Goal: Transaction & Acquisition: Purchase product/service

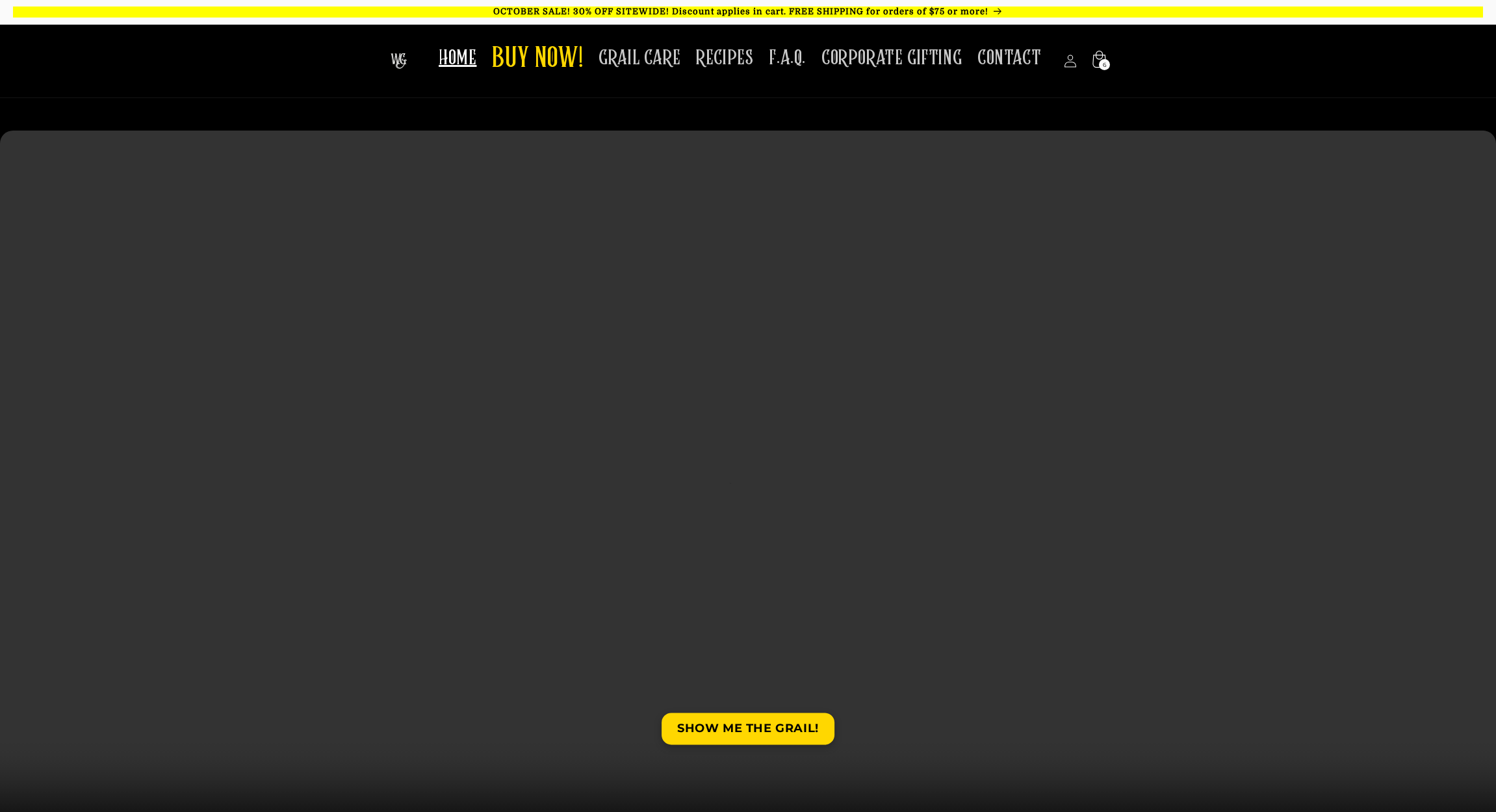
click at [1097, 55] on icon at bounding box center [1099, 59] width 13 height 17
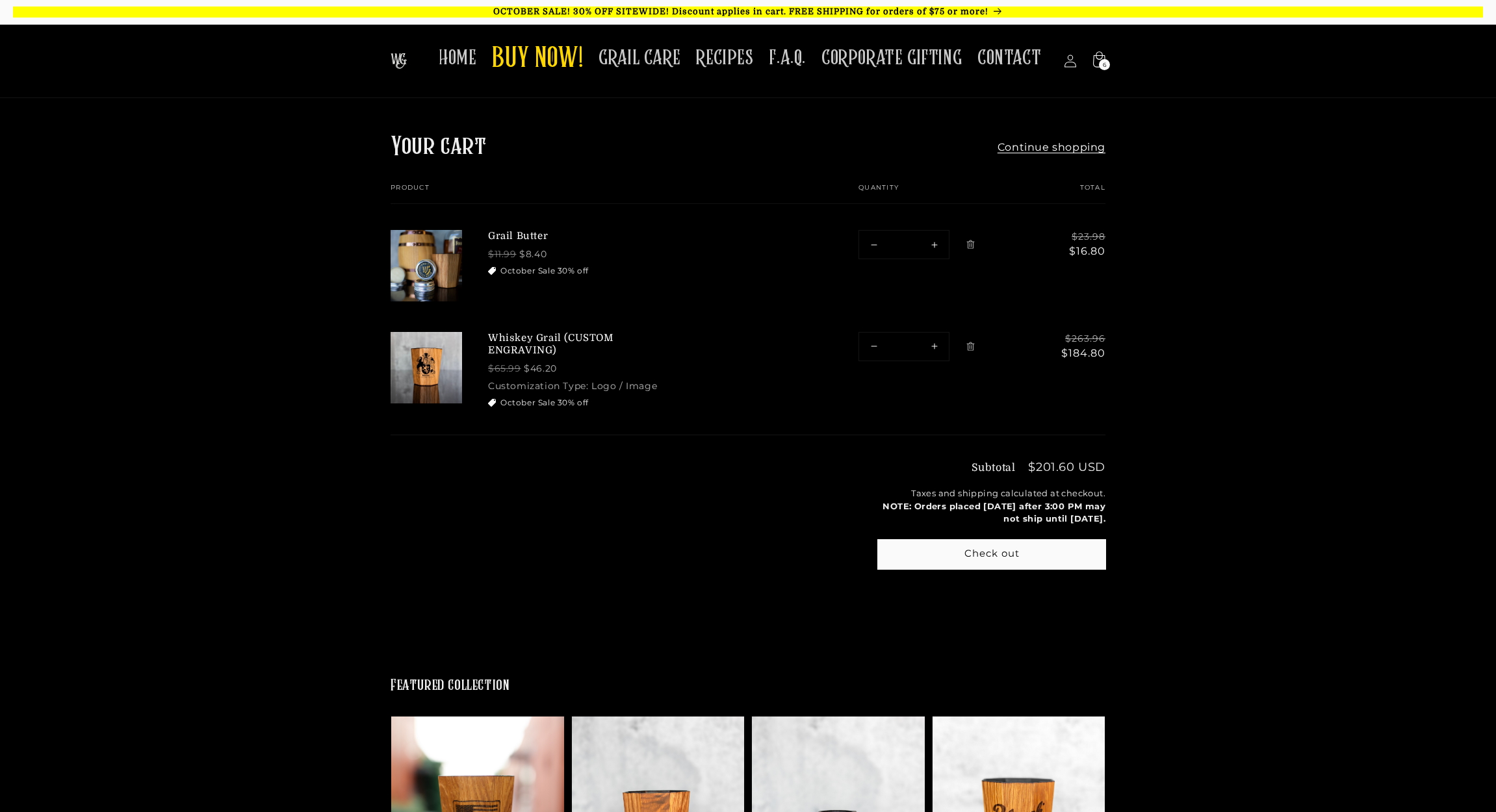
click at [425, 366] on link at bounding box center [426, 358] width 71 height 103
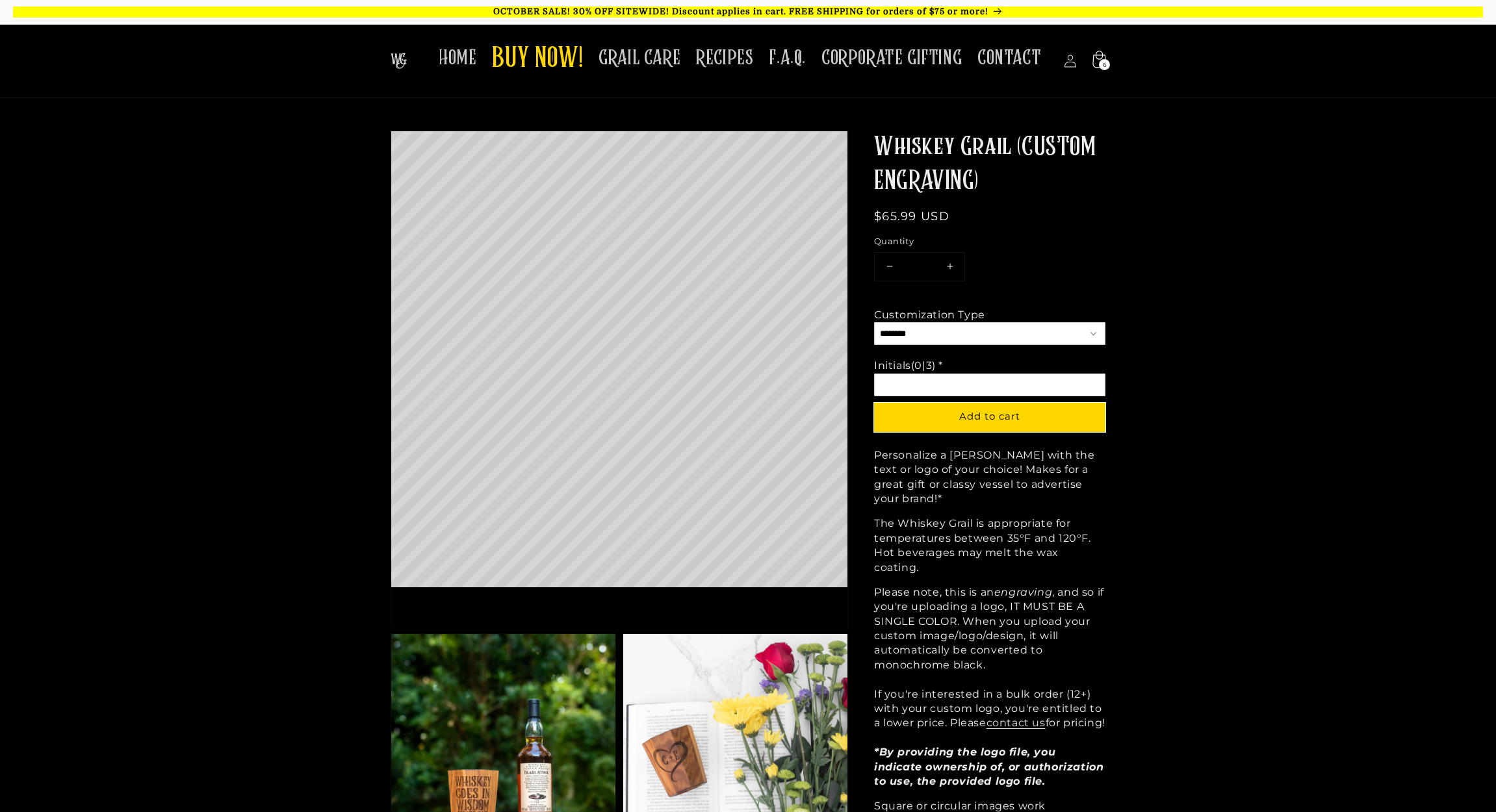
click at [1099, 61] on icon at bounding box center [1098, 61] width 30 height 30
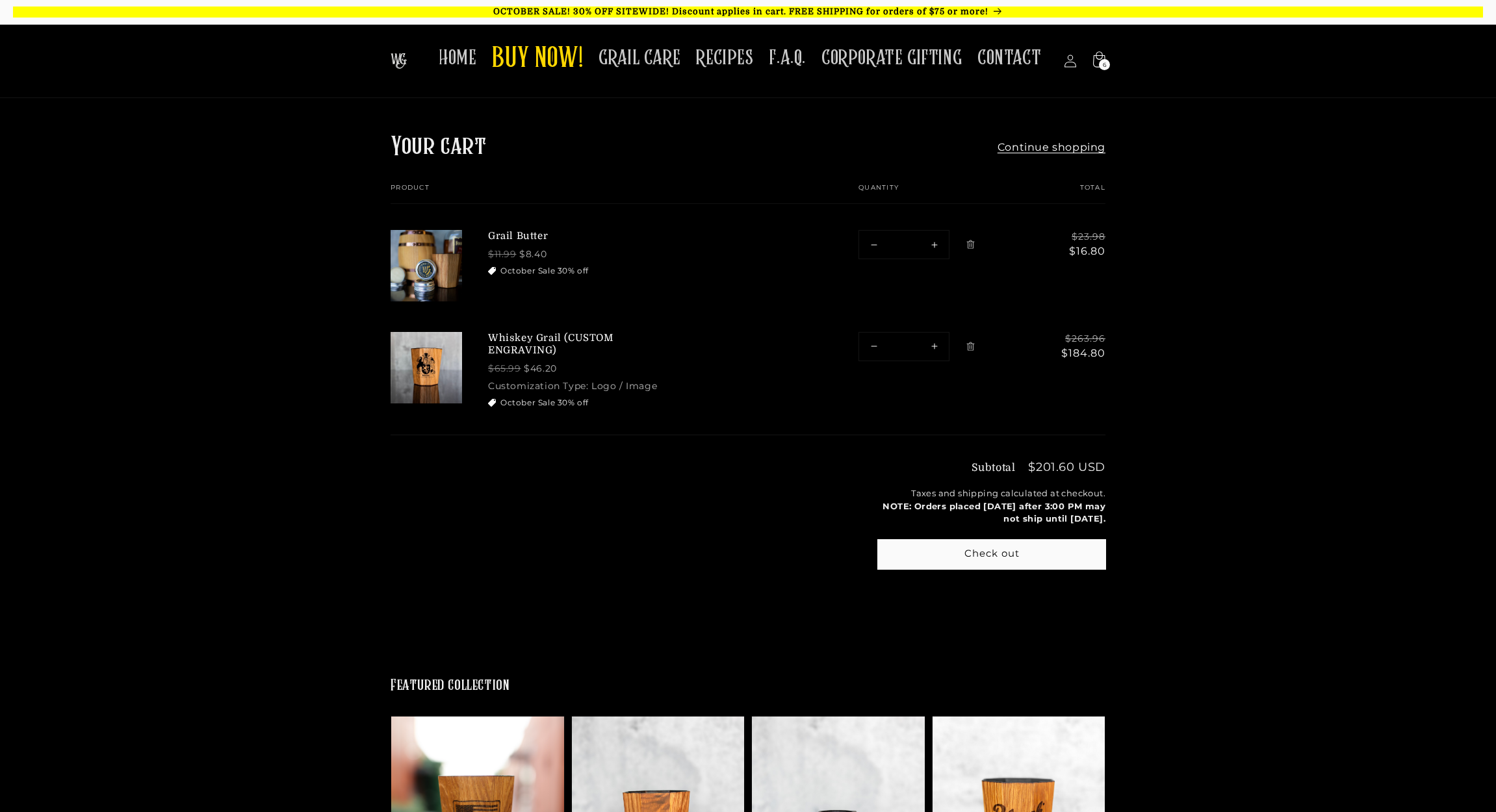
click at [439, 363] on link at bounding box center [426, 358] width 71 height 103
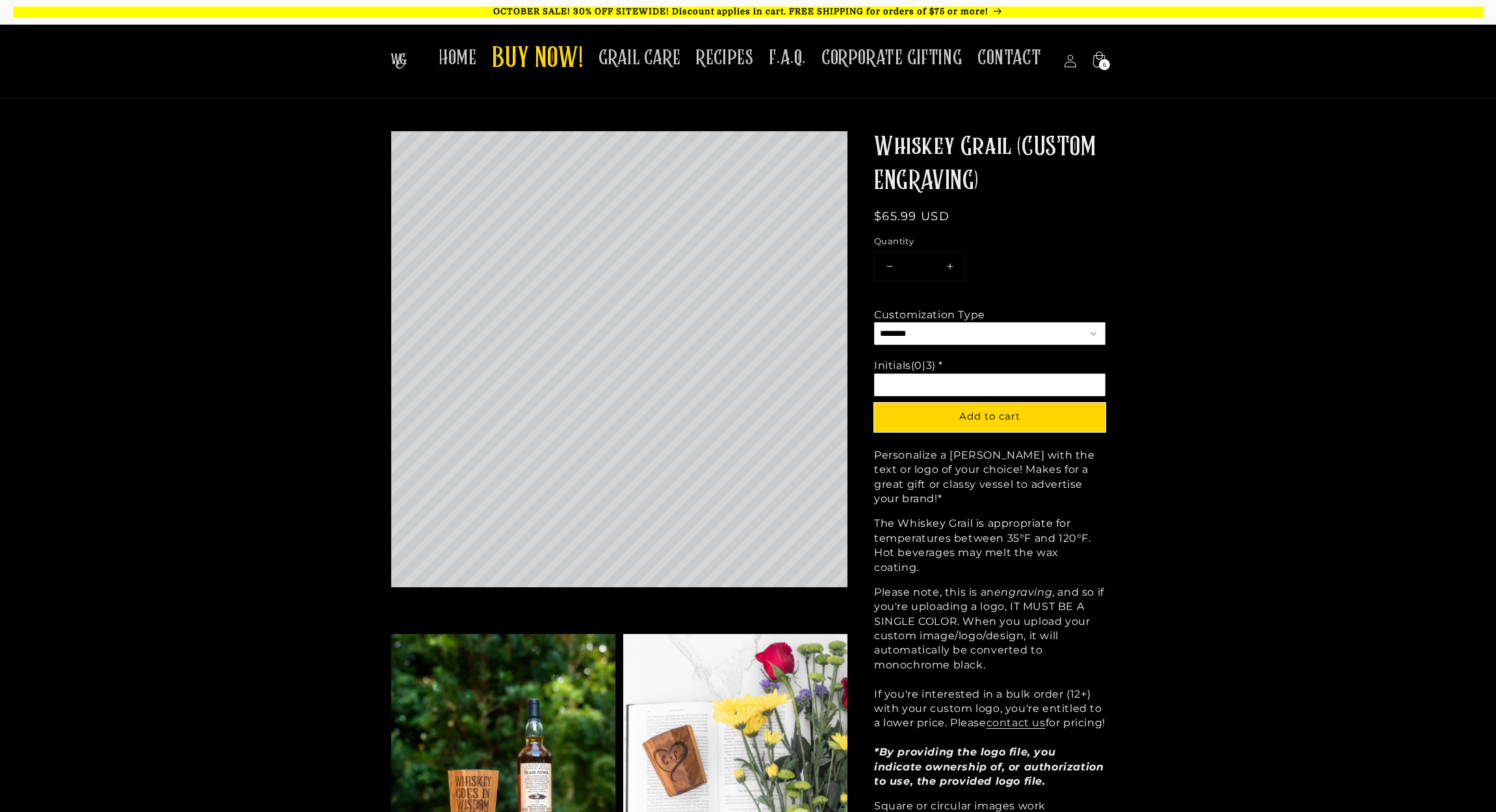
select select "**********"
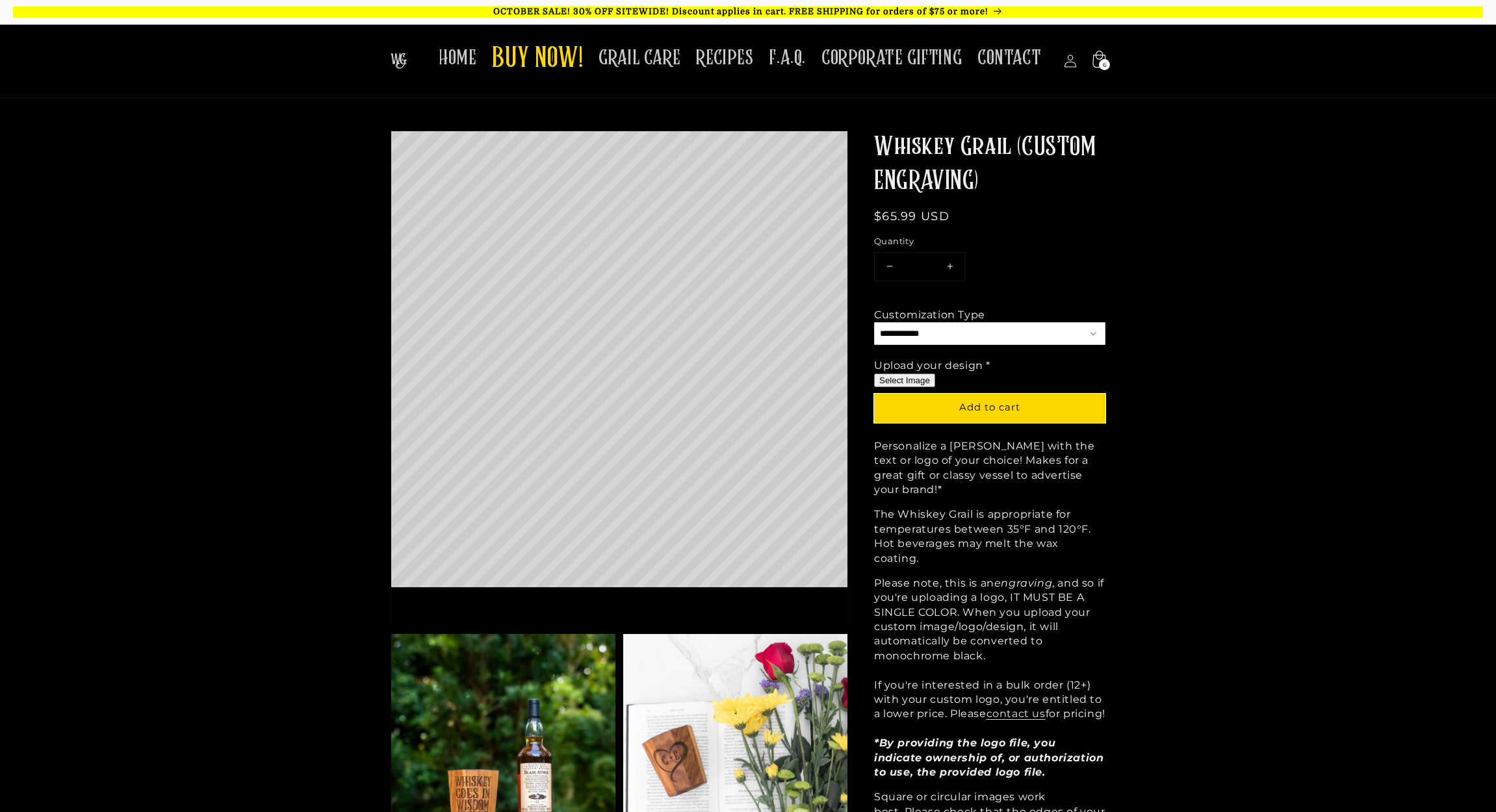
click at [1103, 57] on icon at bounding box center [1098, 61] width 30 height 30
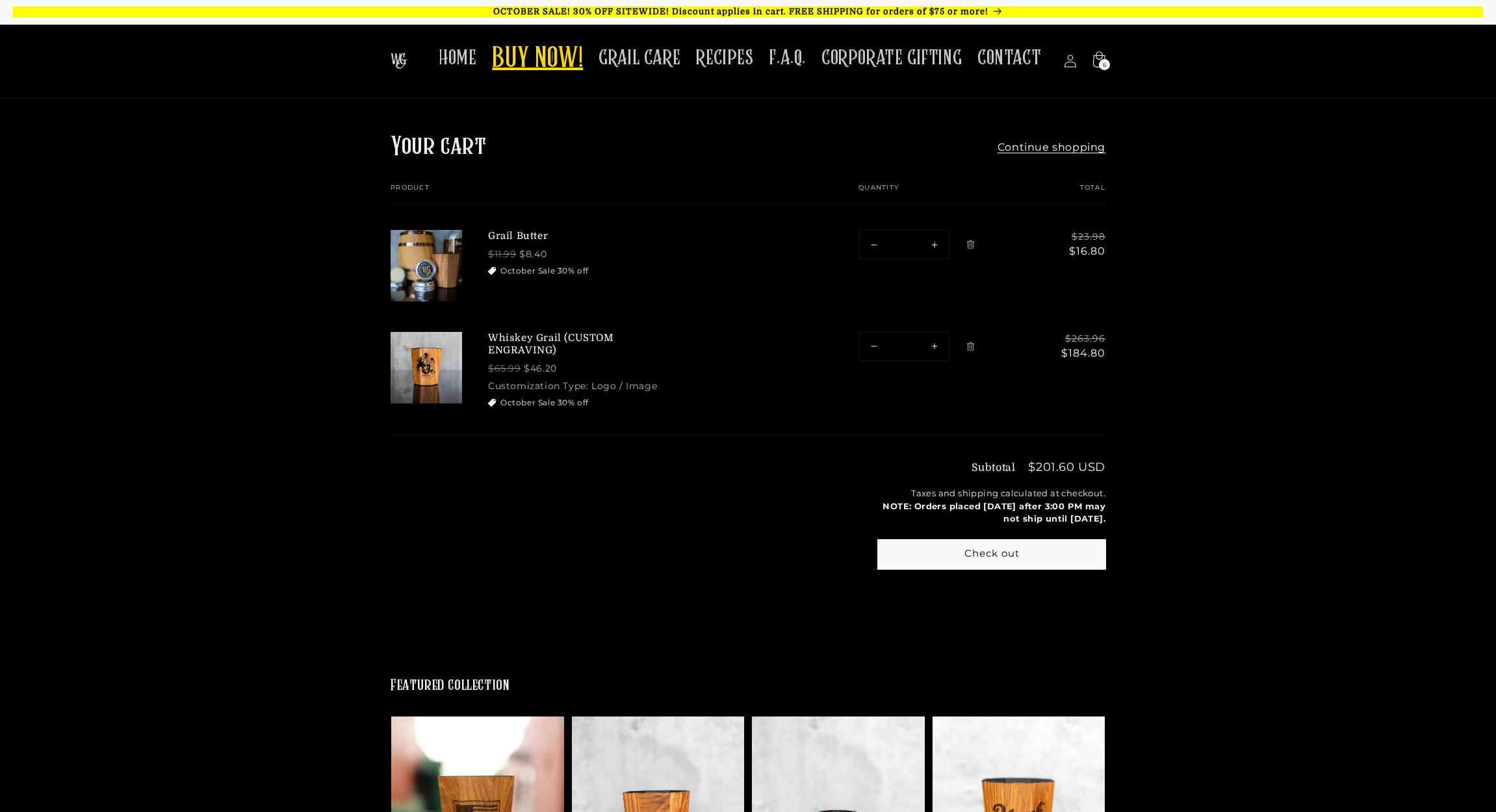
click at [526, 47] on span "BUY NOW!" at bounding box center [537, 59] width 91 height 36
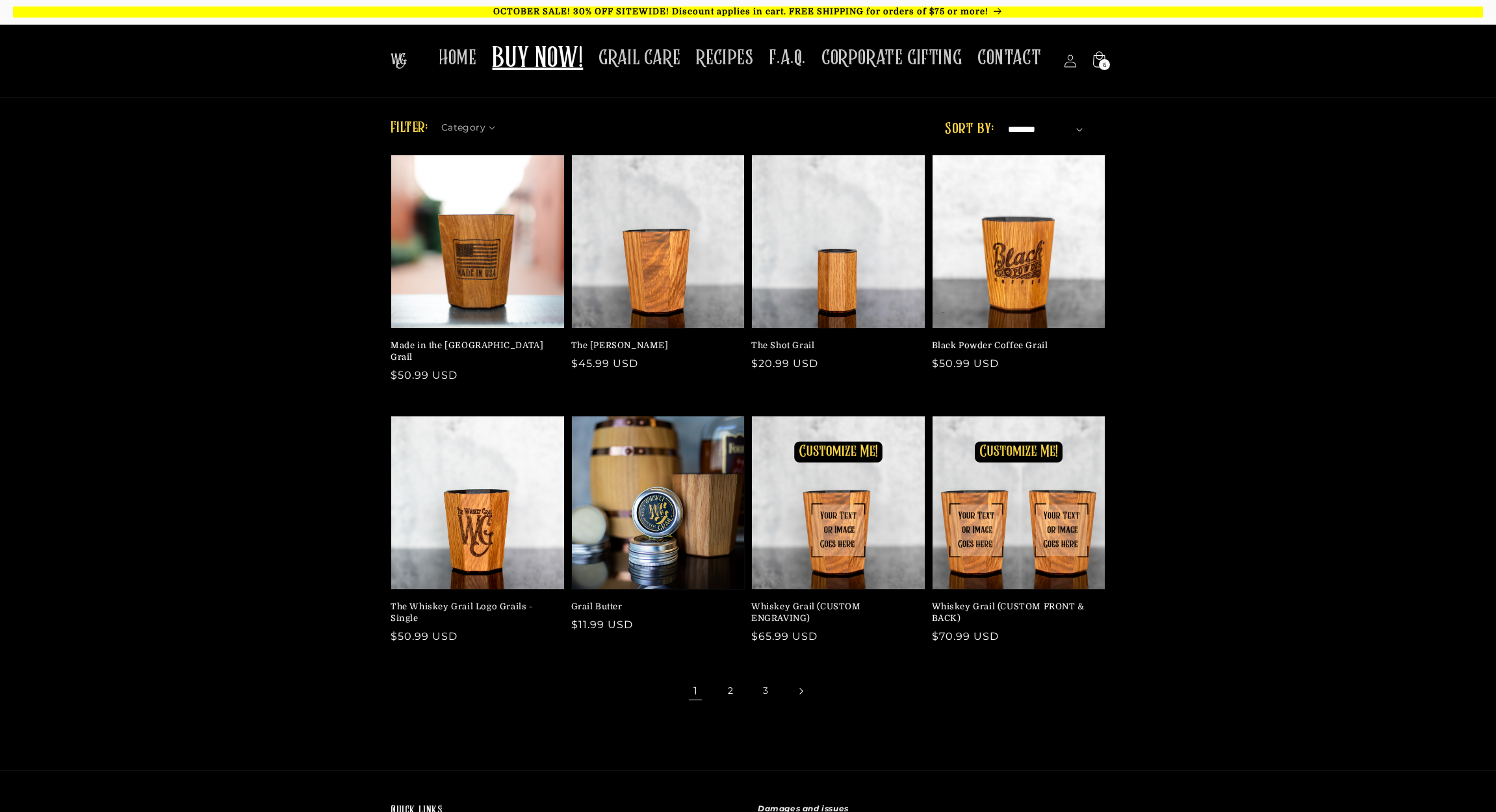
click at [803, 688] on icon "Next page" at bounding box center [802, 692] width 4 height 7
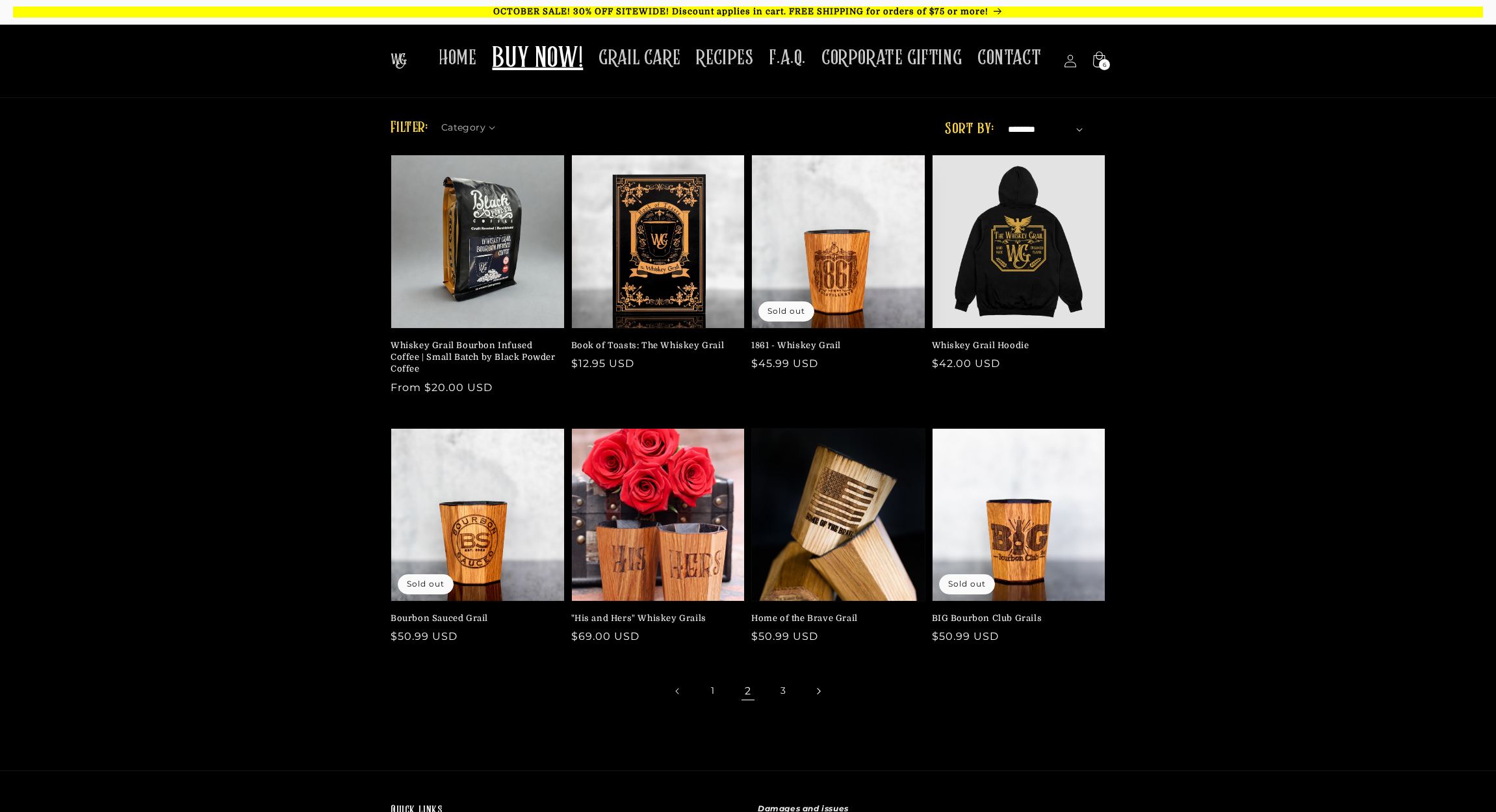
click at [813, 694] on link "Next page" at bounding box center [818, 691] width 29 height 29
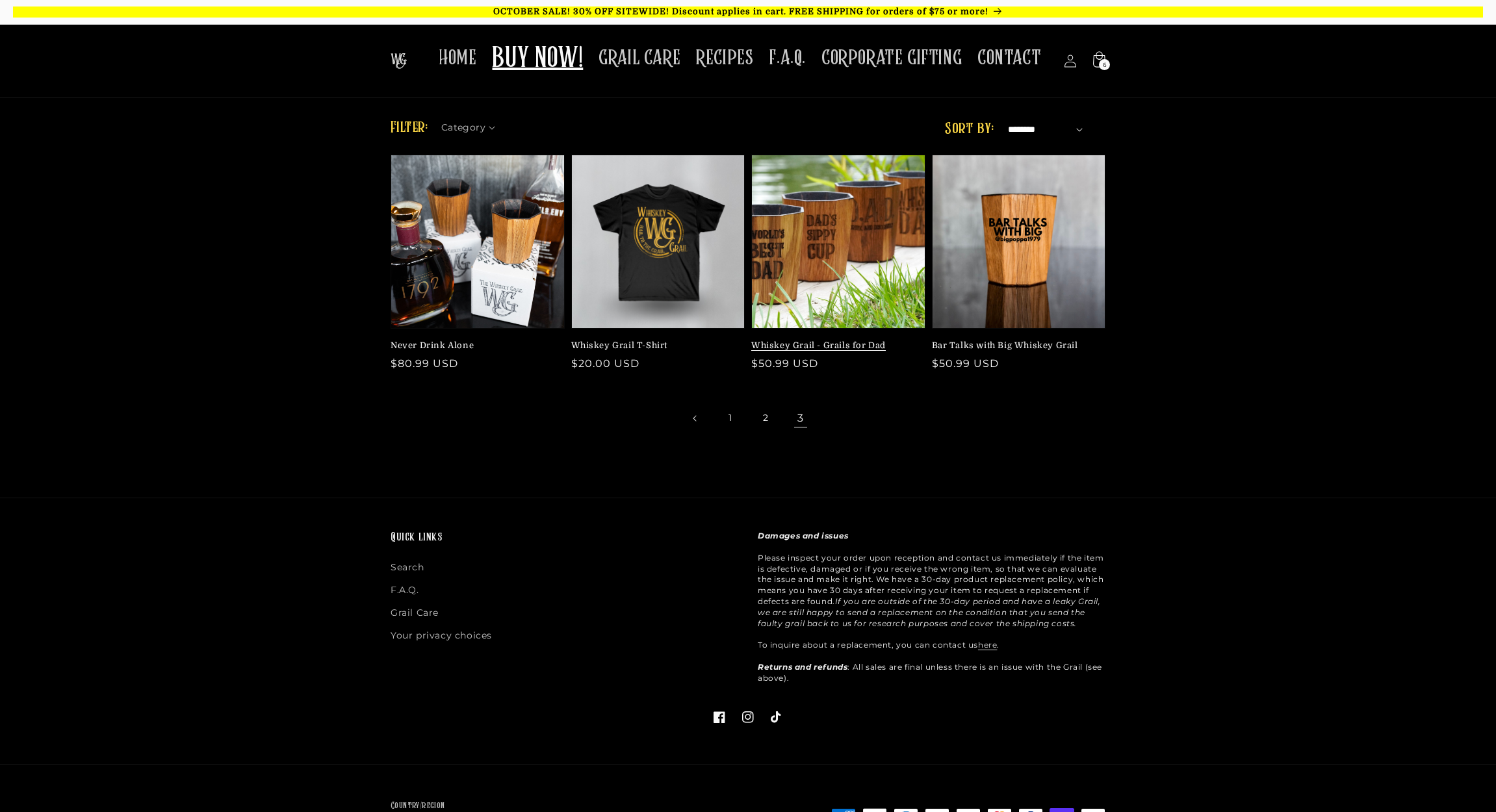
click at [837, 340] on link "Whiskey Grail - Grails for Dad" at bounding box center [835, 346] width 166 height 12
click at [460, 340] on link "Never Drink Alone" at bounding box center [474, 346] width 166 height 12
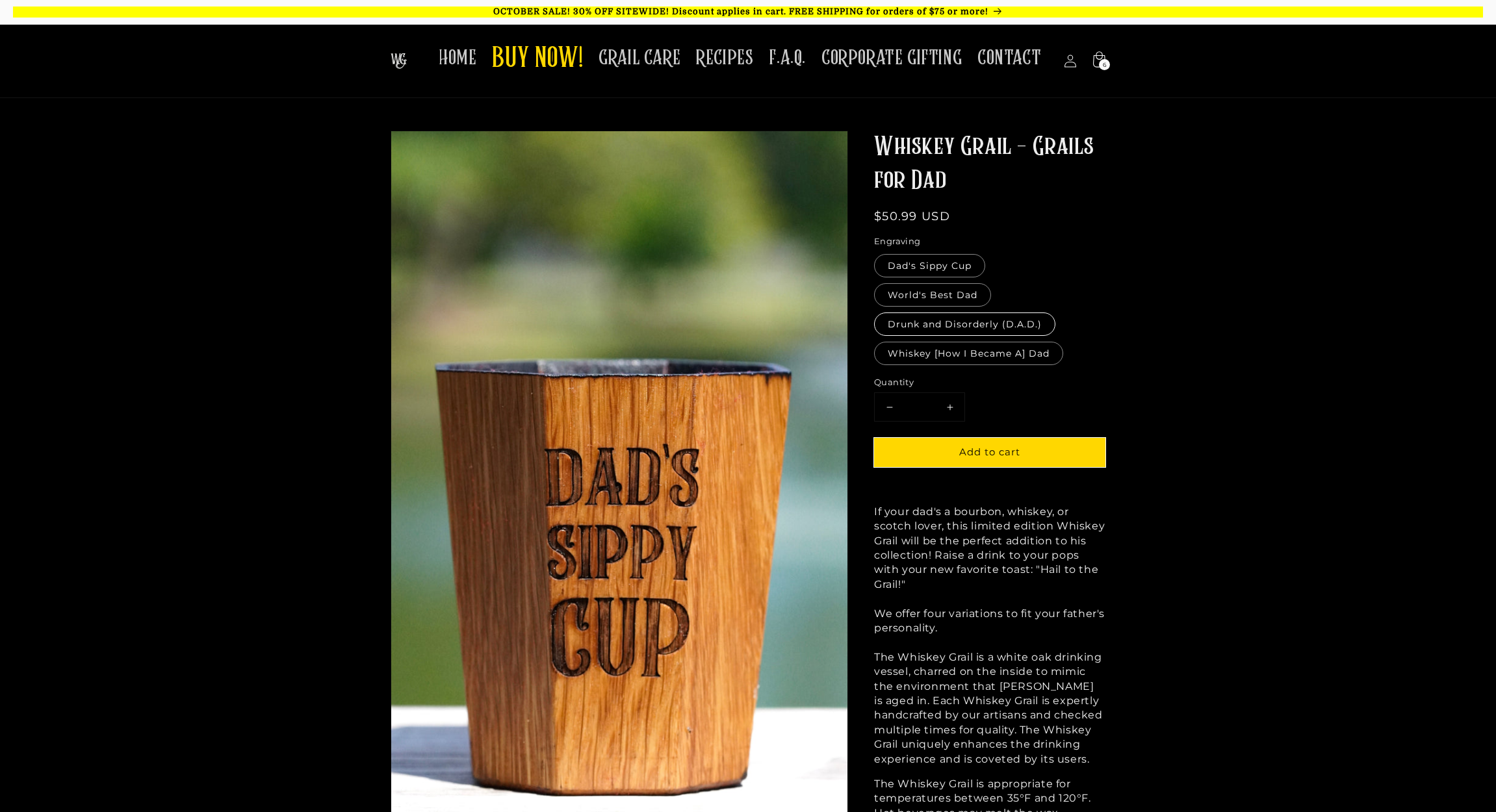
click at [923, 316] on label "Drunk and Disorderly (D.A.D.)" at bounding box center [964, 324] width 181 height 23
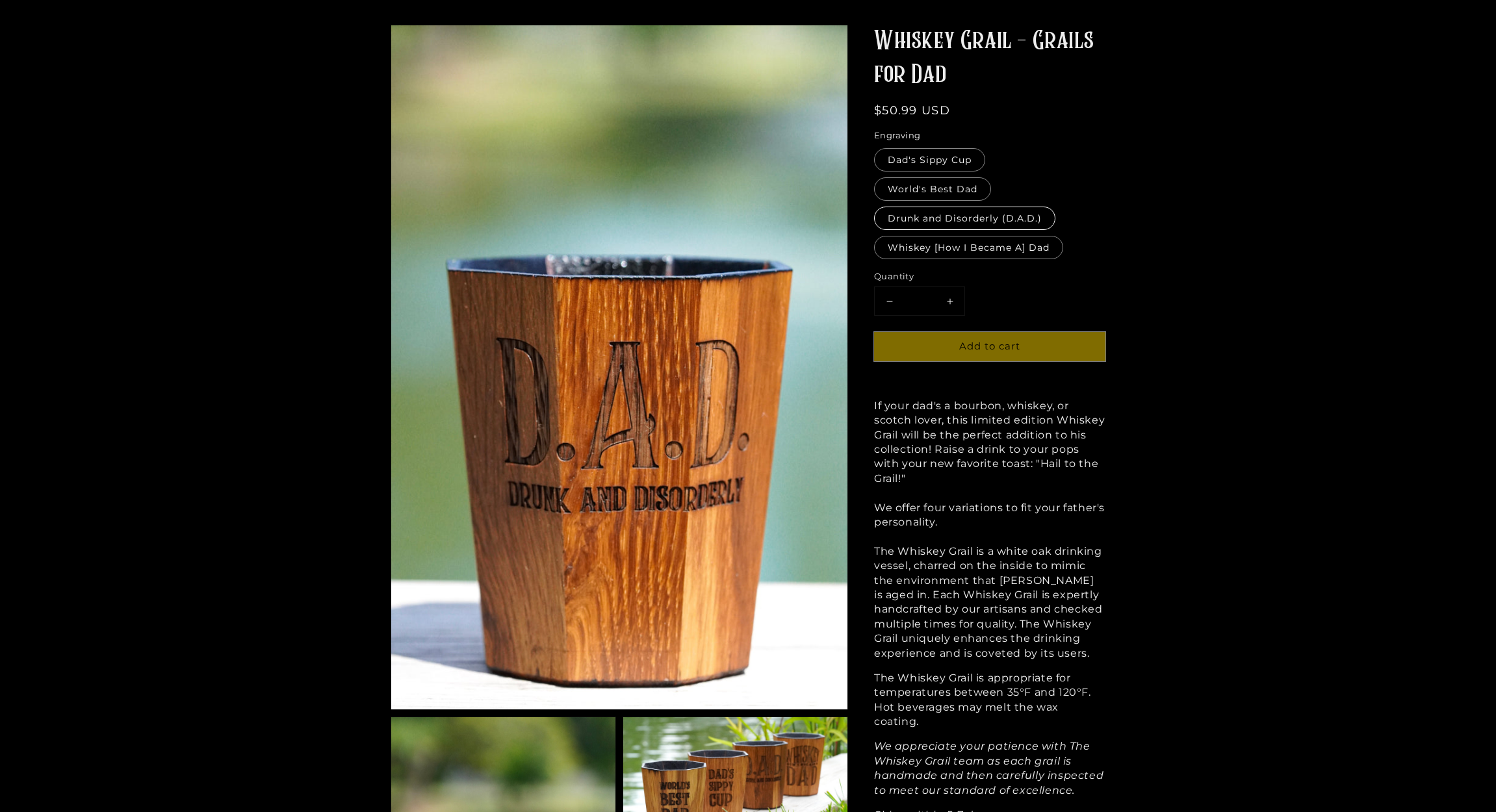
scroll to position [130, 0]
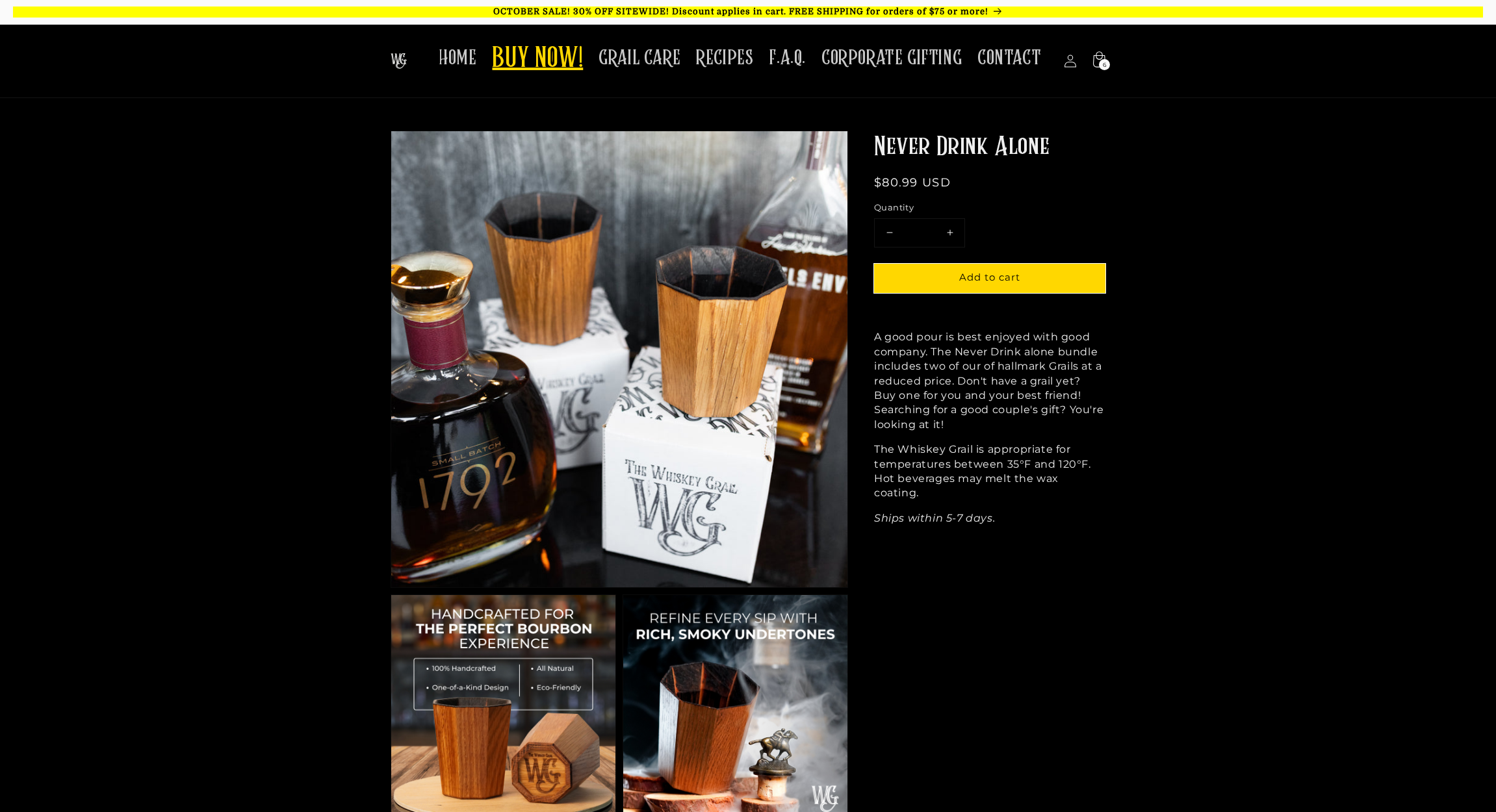
click at [568, 48] on span "BUY NOW!" at bounding box center [537, 59] width 91 height 36
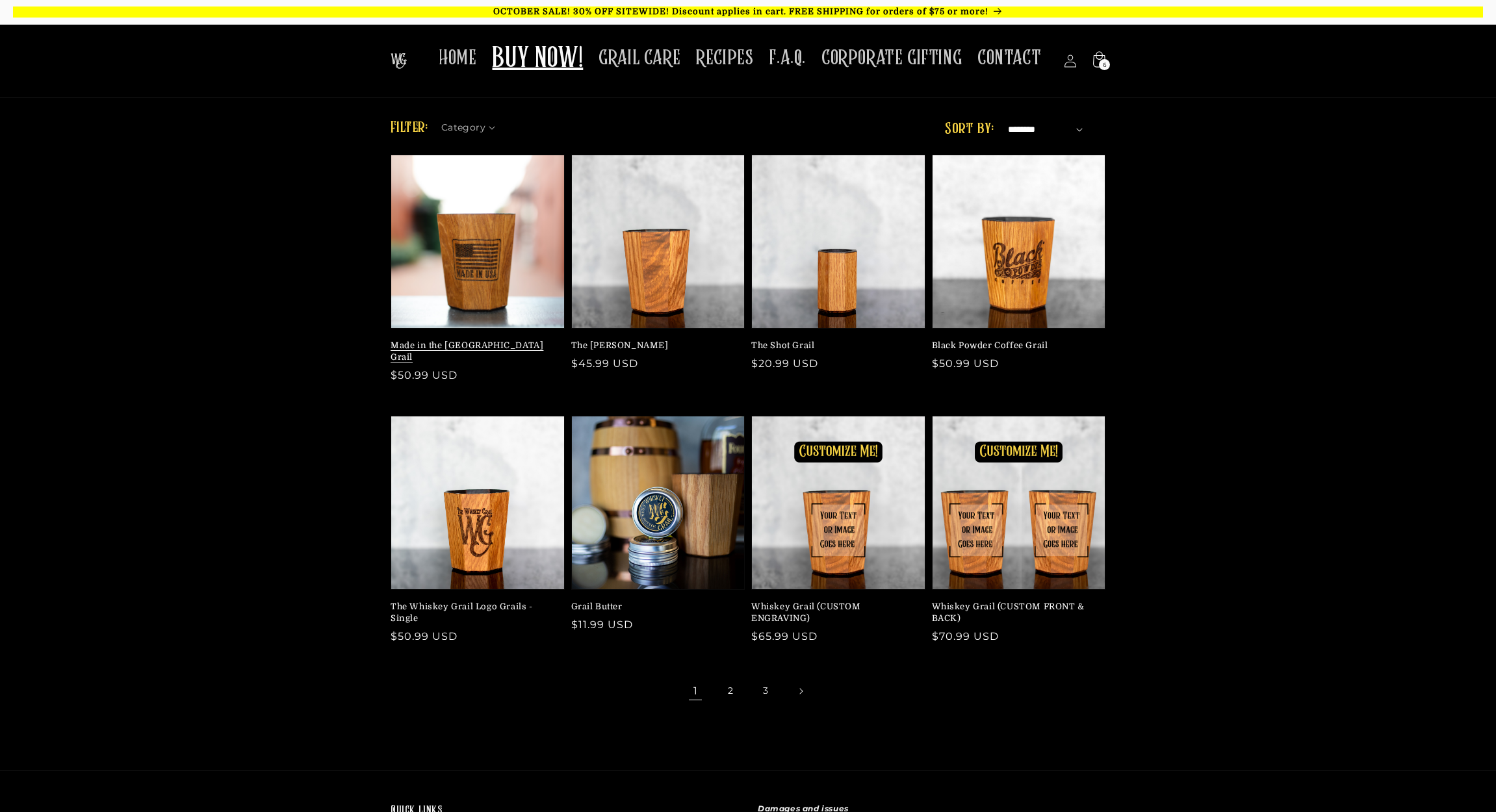
click at [456, 340] on link "Made in the [GEOGRAPHIC_DATA] Grail" at bounding box center [474, 351] width 166 height 23
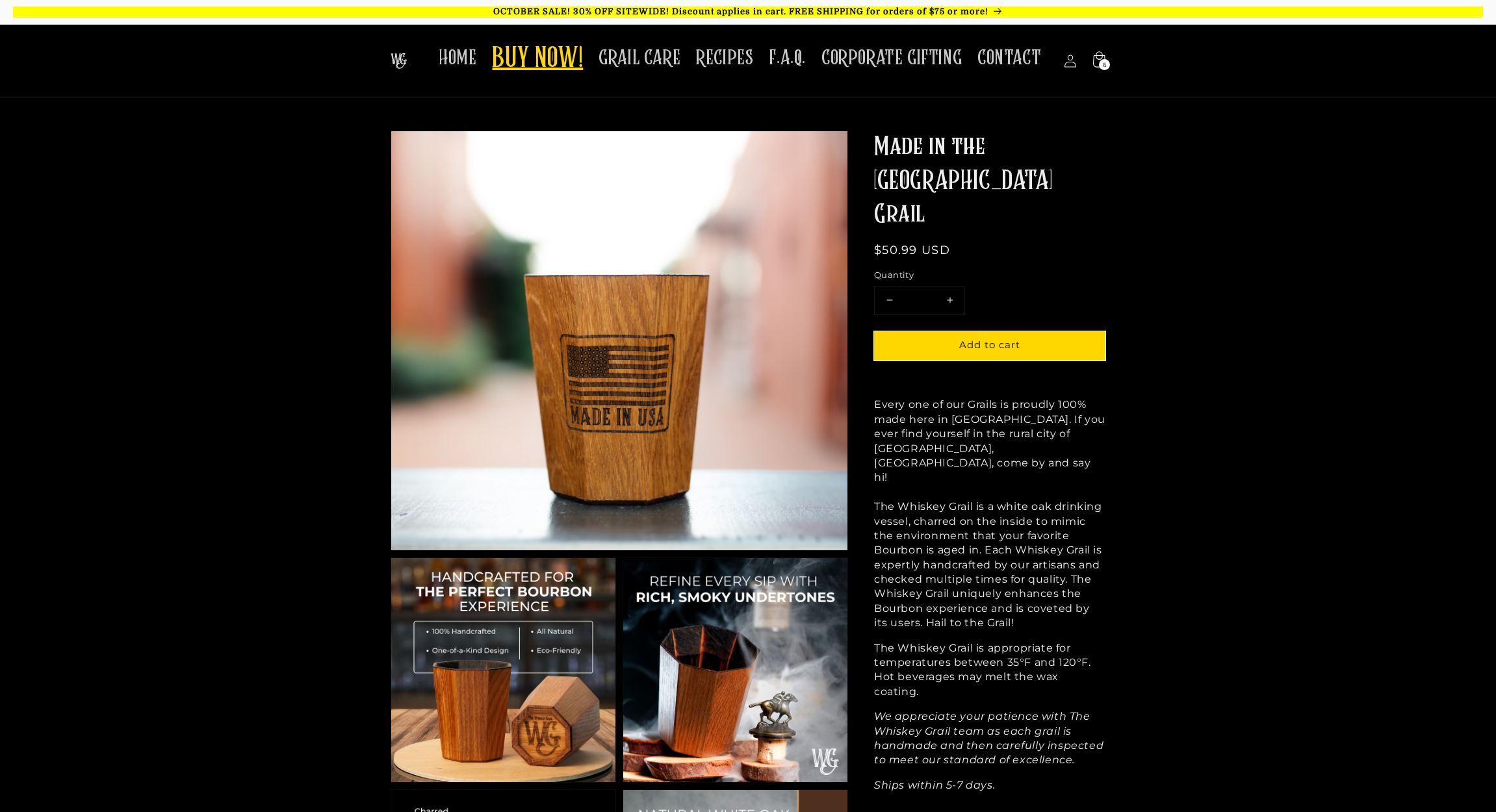
click at [549, 58] on span "BUY NOW!" at bounding box center [537, 59] width 91 height 36
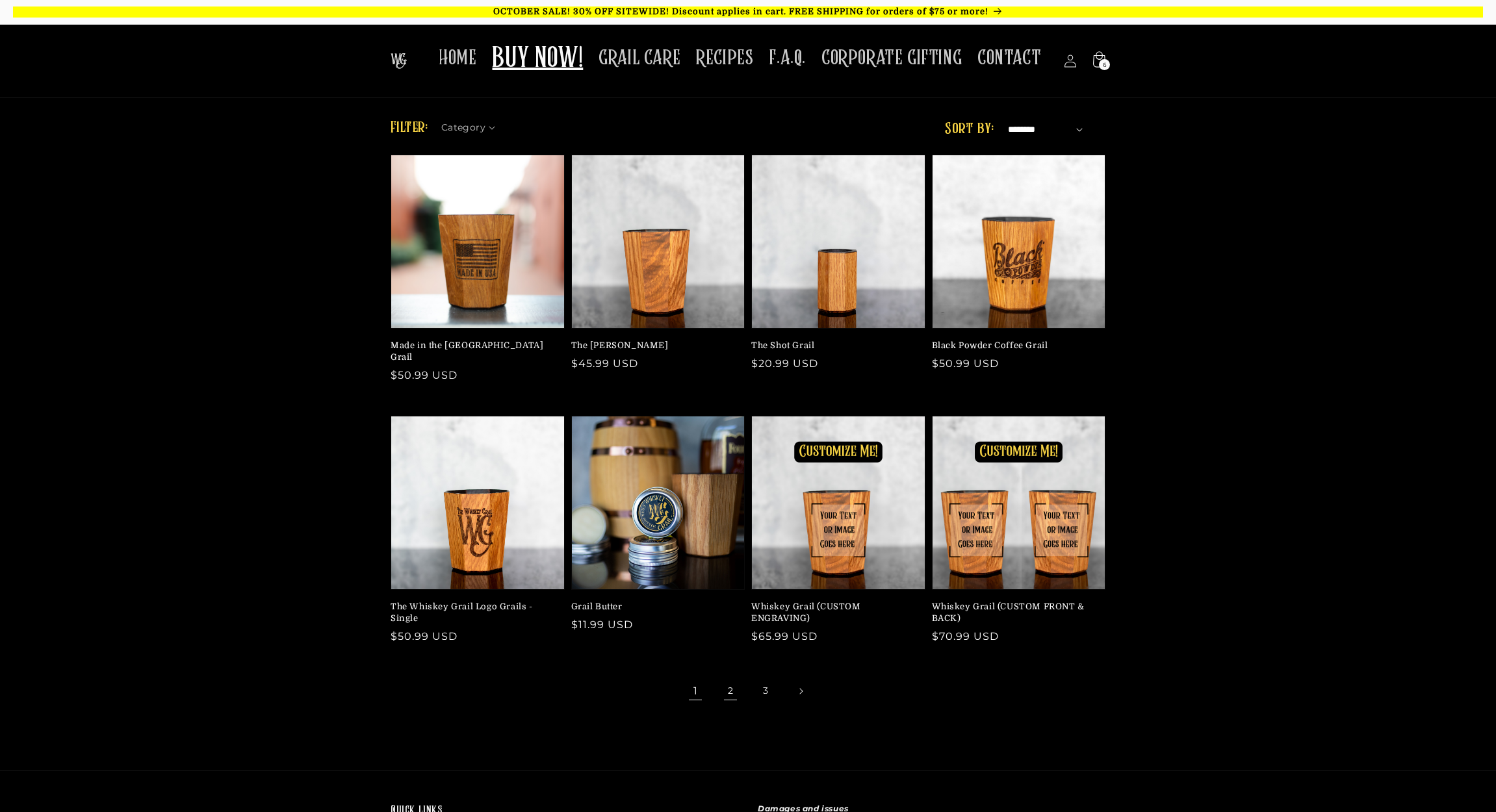
click at [728, 677] on link "2" at bounding box center [730, 691] width 29 height 29
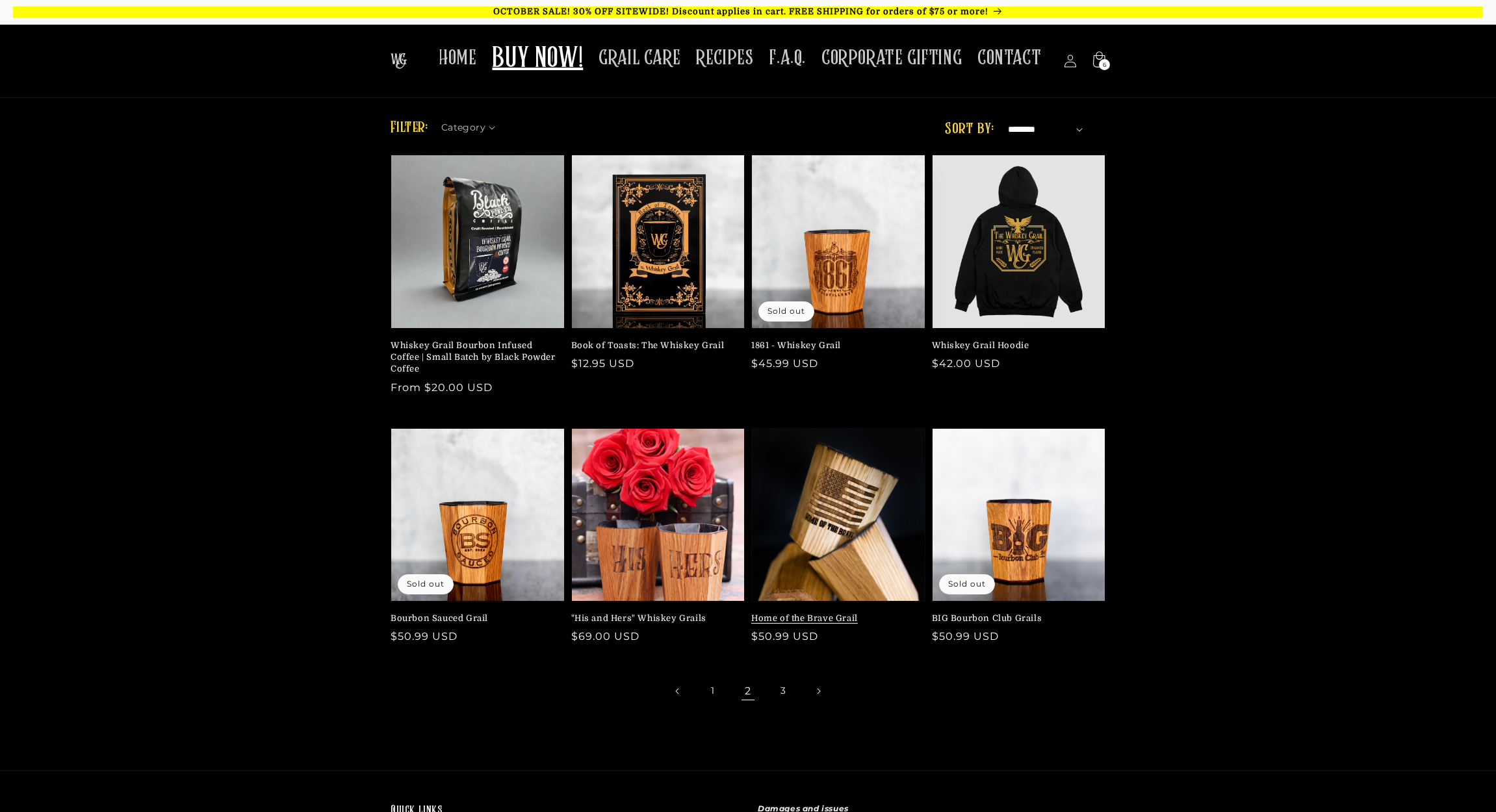
click at [806, 613] on link "Home of the Brave Grail" at bounding box center [835, 618] width 166 height 12
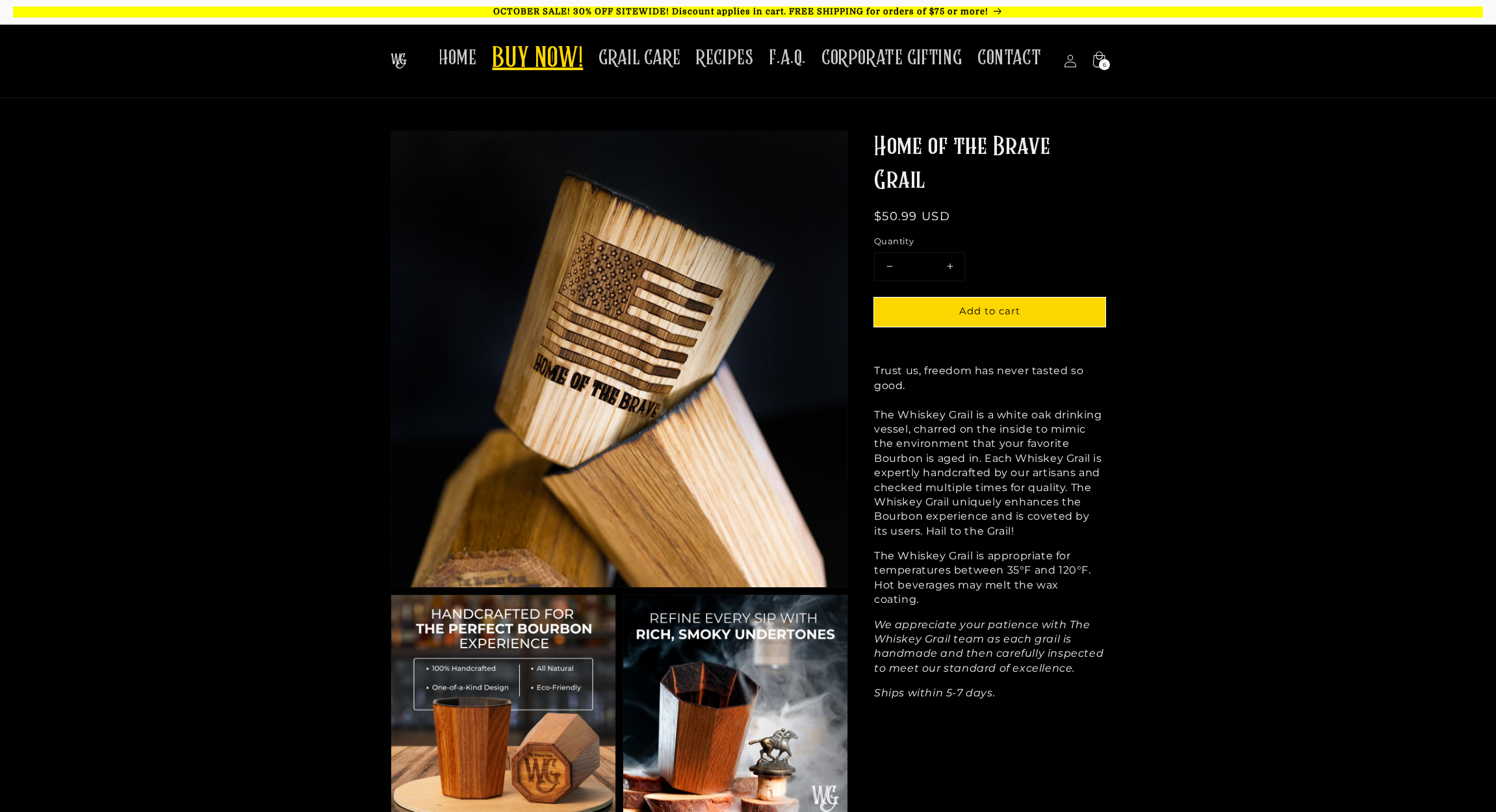
click at [523, 52] on span "BUY NOW!" at bounding box center [537, 59] width 91 height 36
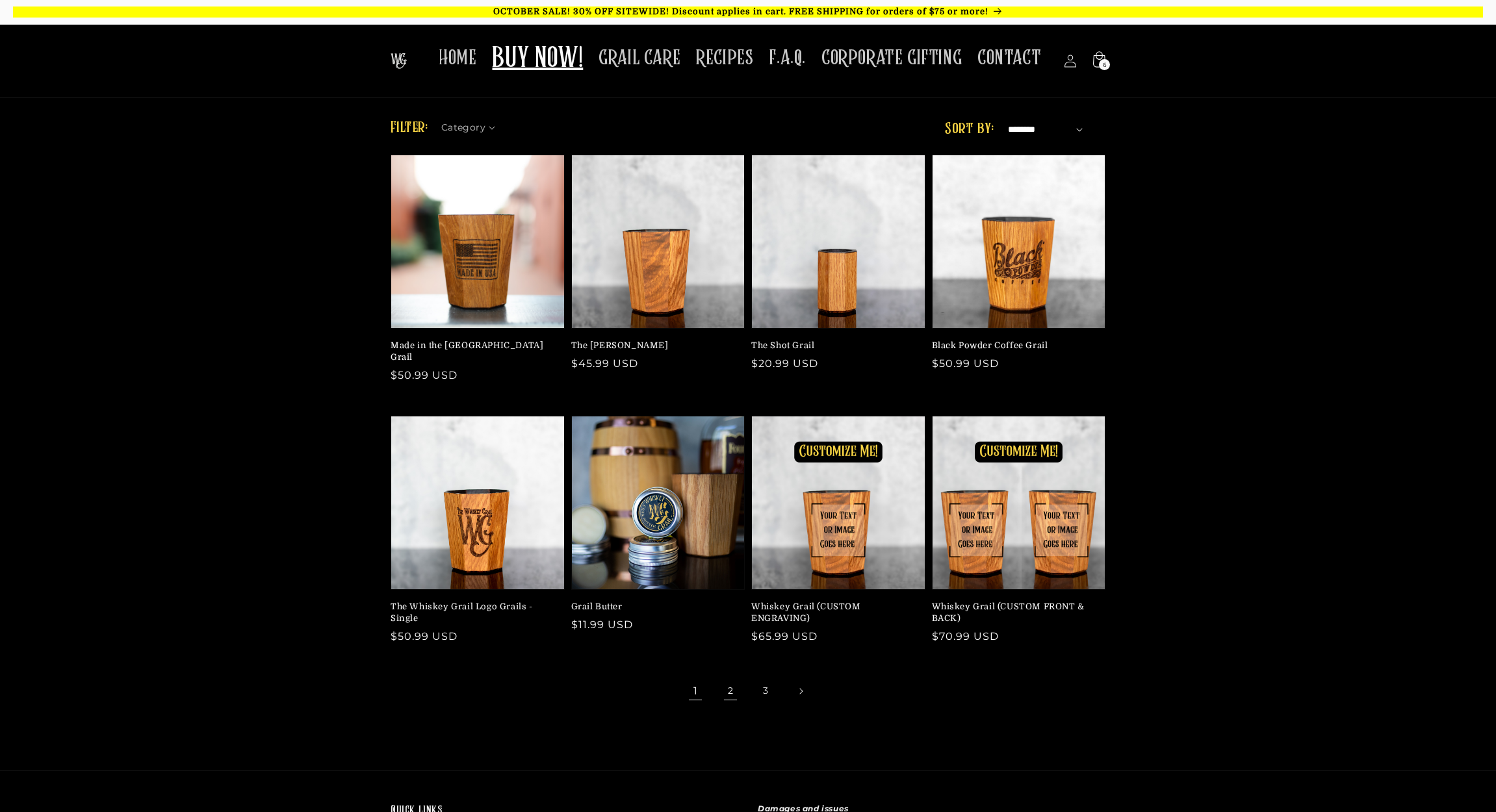
click at [718, 677] on link "2" at bounding box center [730, 691] width 29 height 29
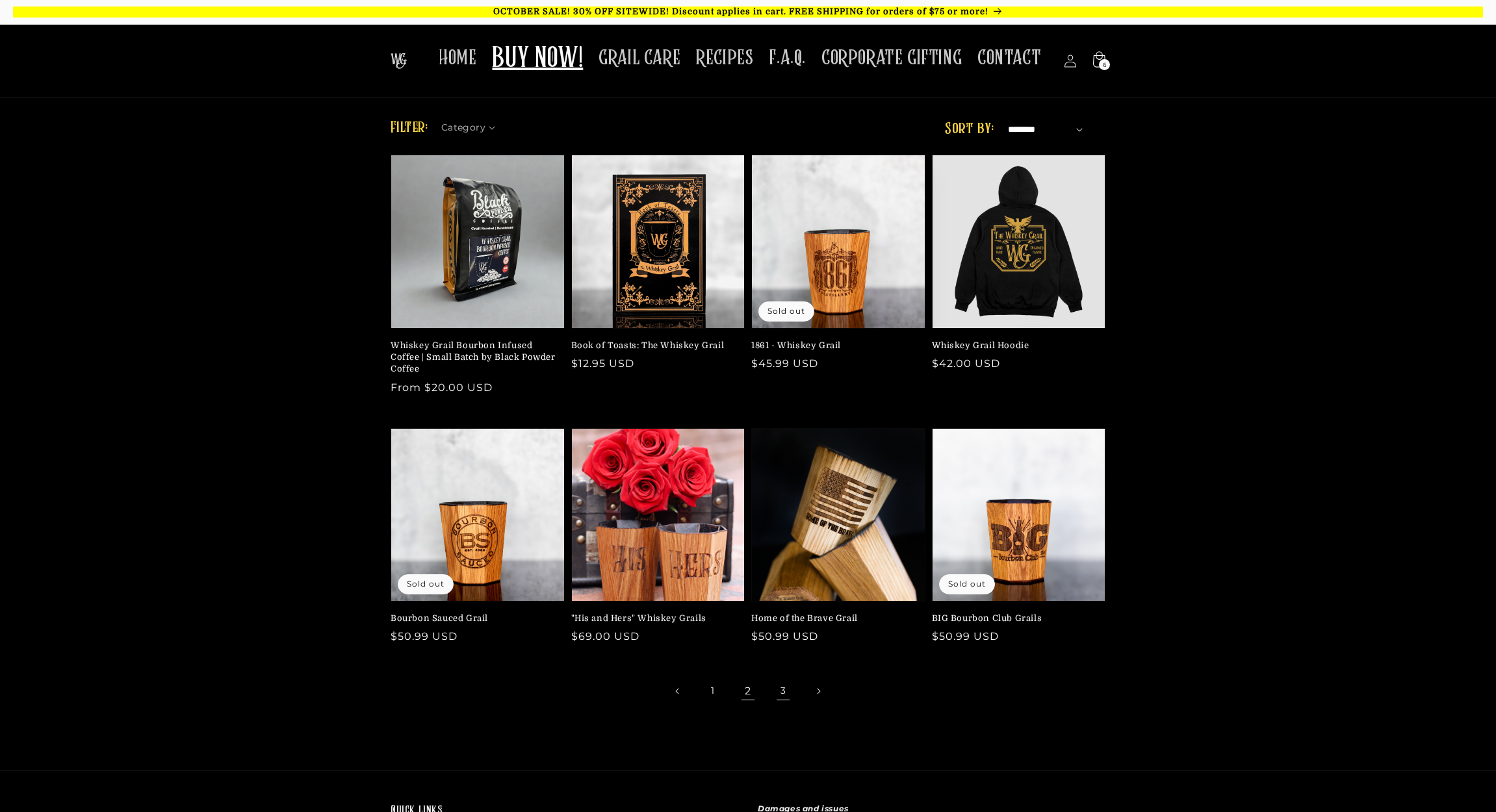
click at [780, 692] on link "3" at bounding box center [783, 691] width 29 height 29
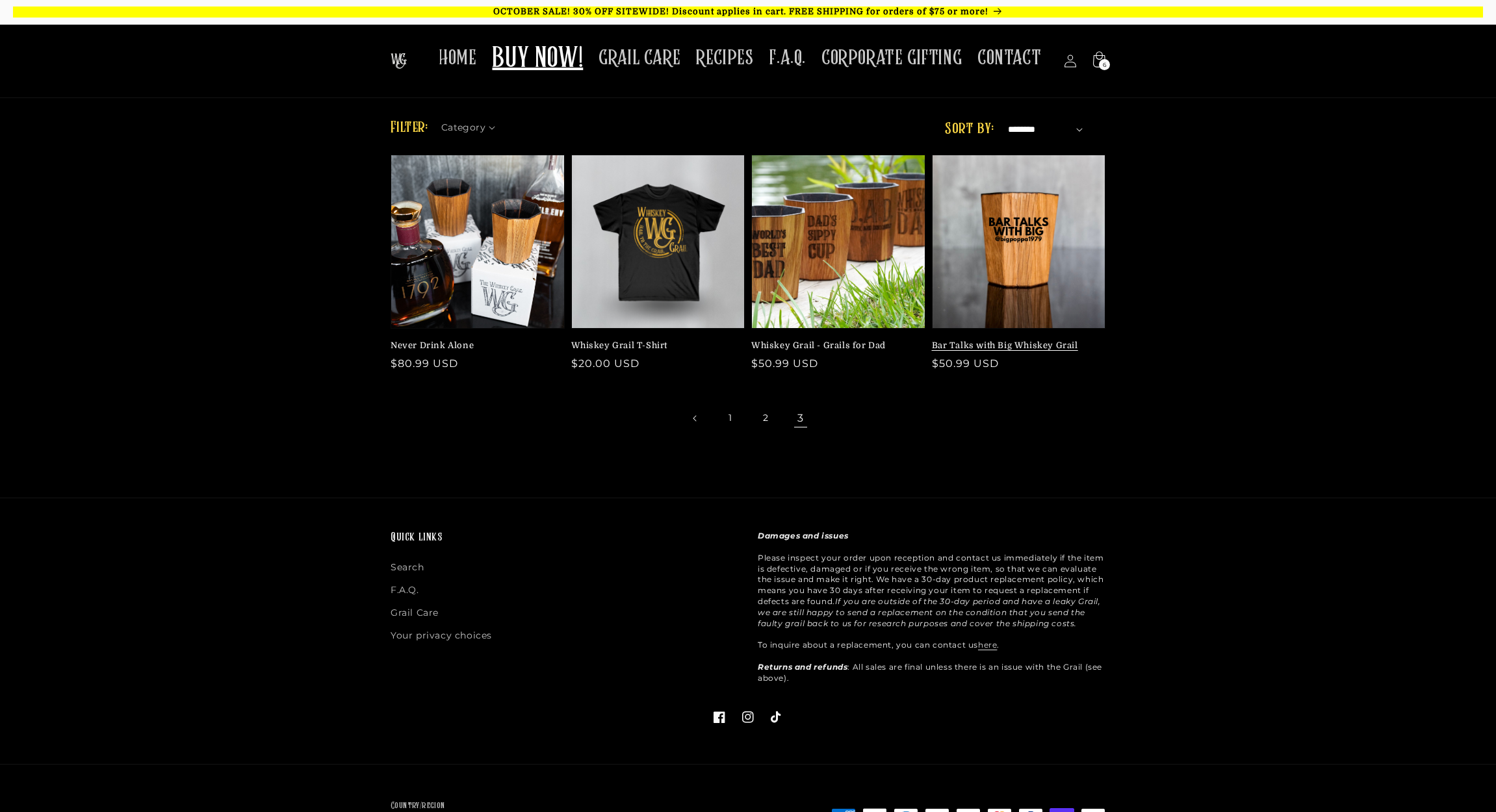
click at [1024, 340] on link "Bar Talks with Big Whiskey Grail" at bounding box center [1015, 346] width 166 height 12
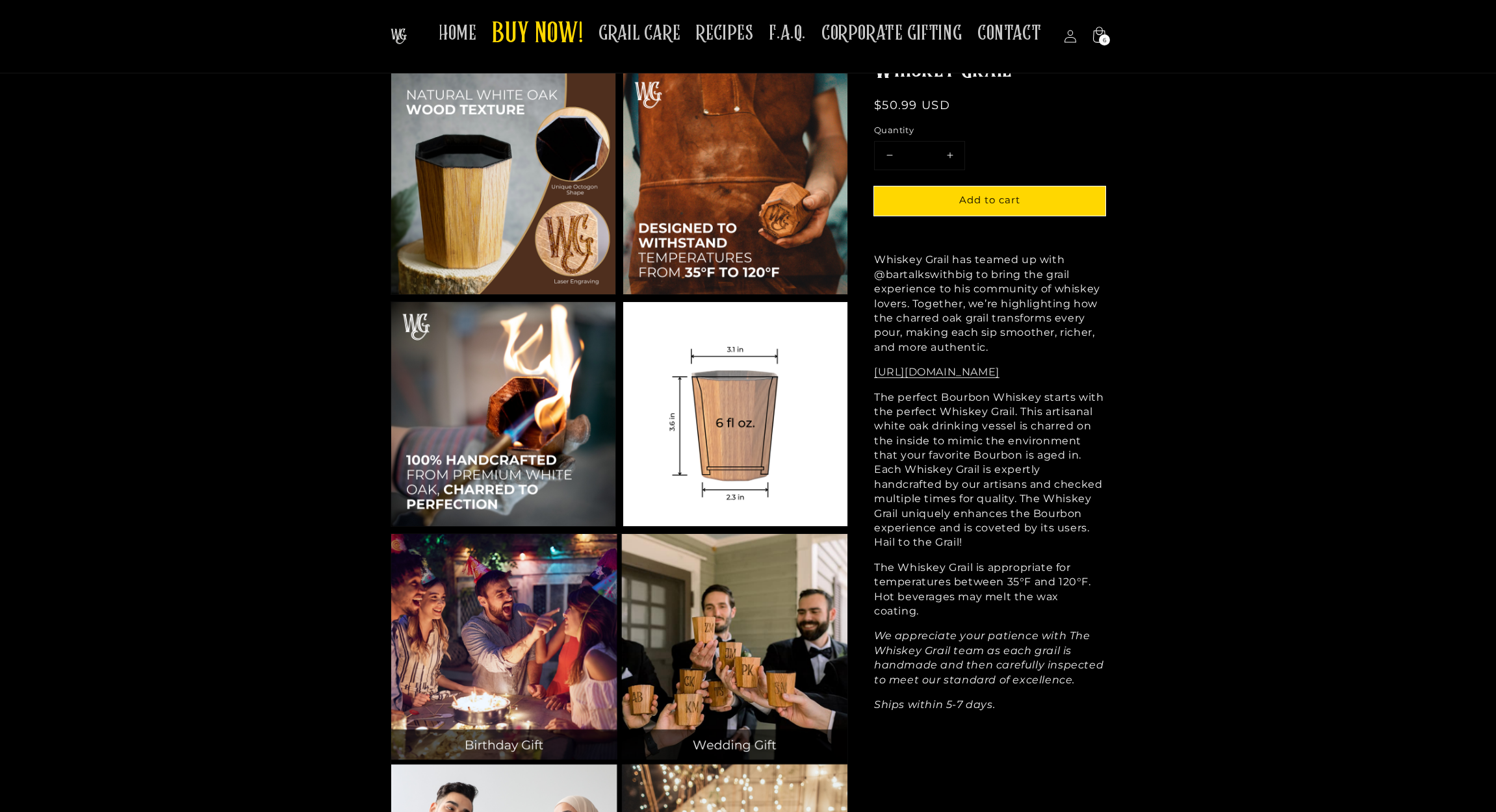
scroll to position [842, 0]
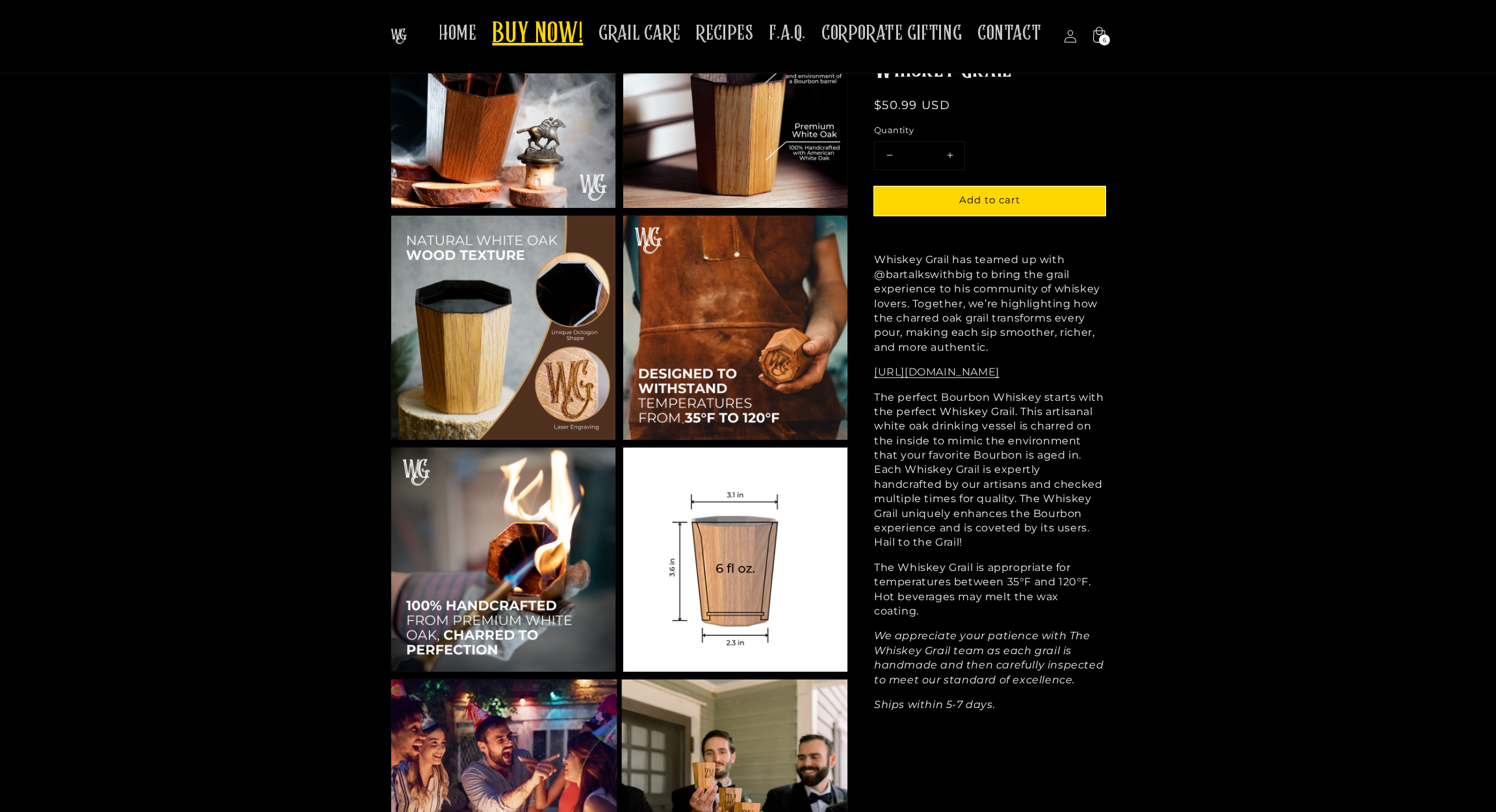
click at [550, 30] on span "BUY NOW!" at bounding box center [537, 35] width 91 height 36
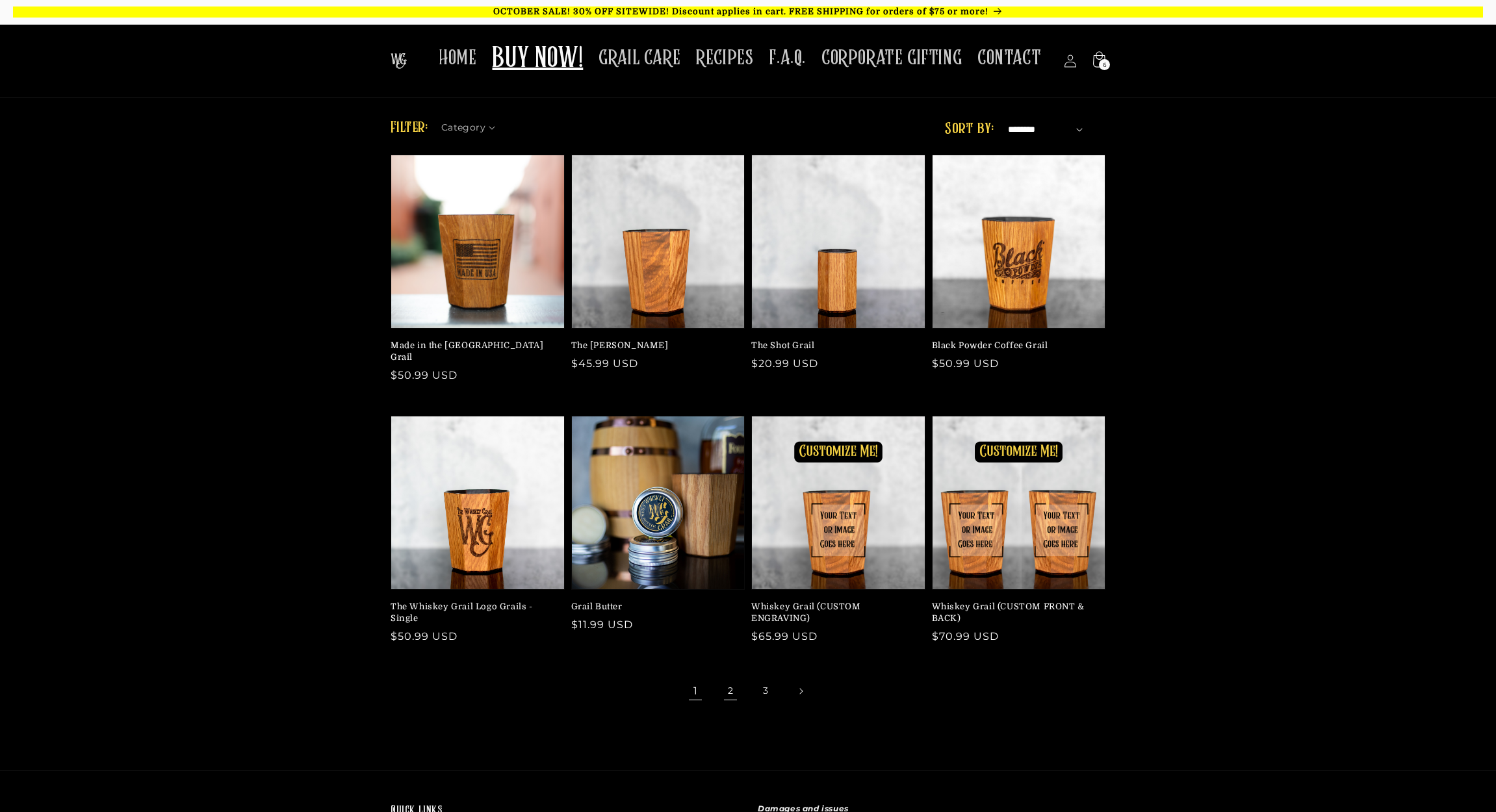
click at [730, 677] on link "2" at bounding box center [730, 691] width 29 height 29
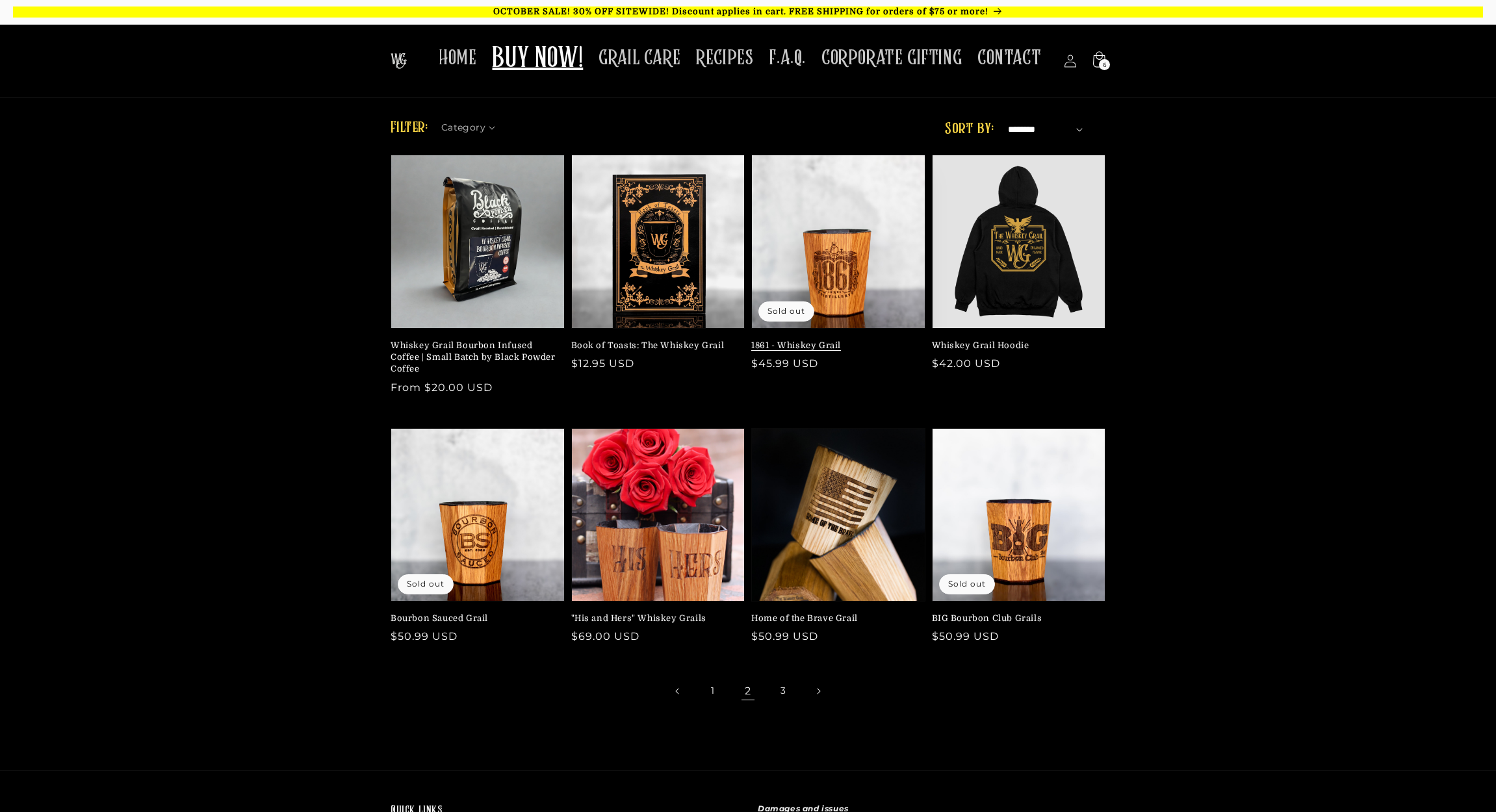
click at [837, 340] on link "1861 - Whiskey Grail" at bounding box center [835, 346] width 166 height 12
click at [778, 694] on link "3" at bounding box center [783, 691] width 29 height 29
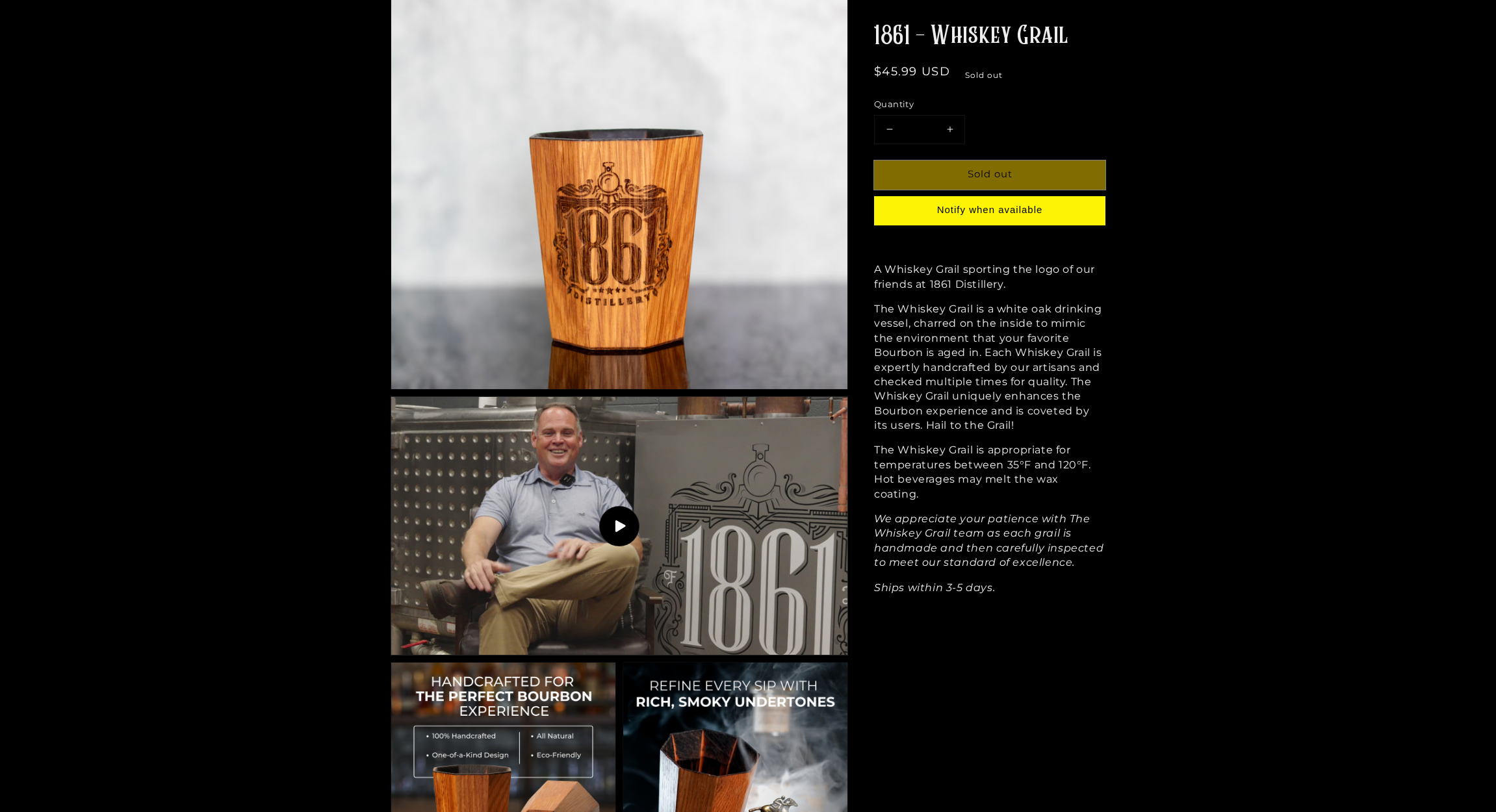
scroll to position [484, 0]
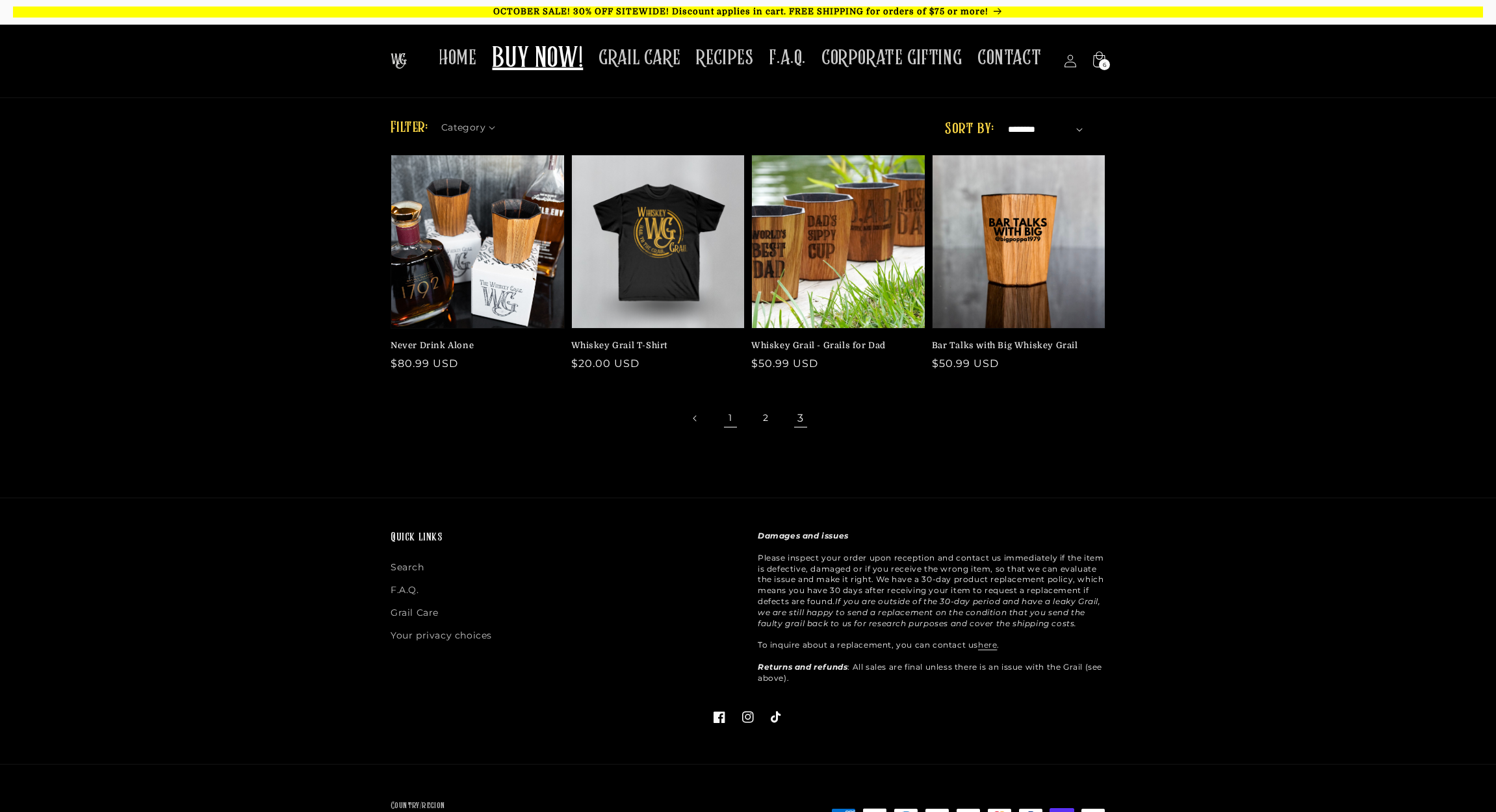
click at [729, 416] on link "1" at bounding box center [730, 418] width 29 height 29
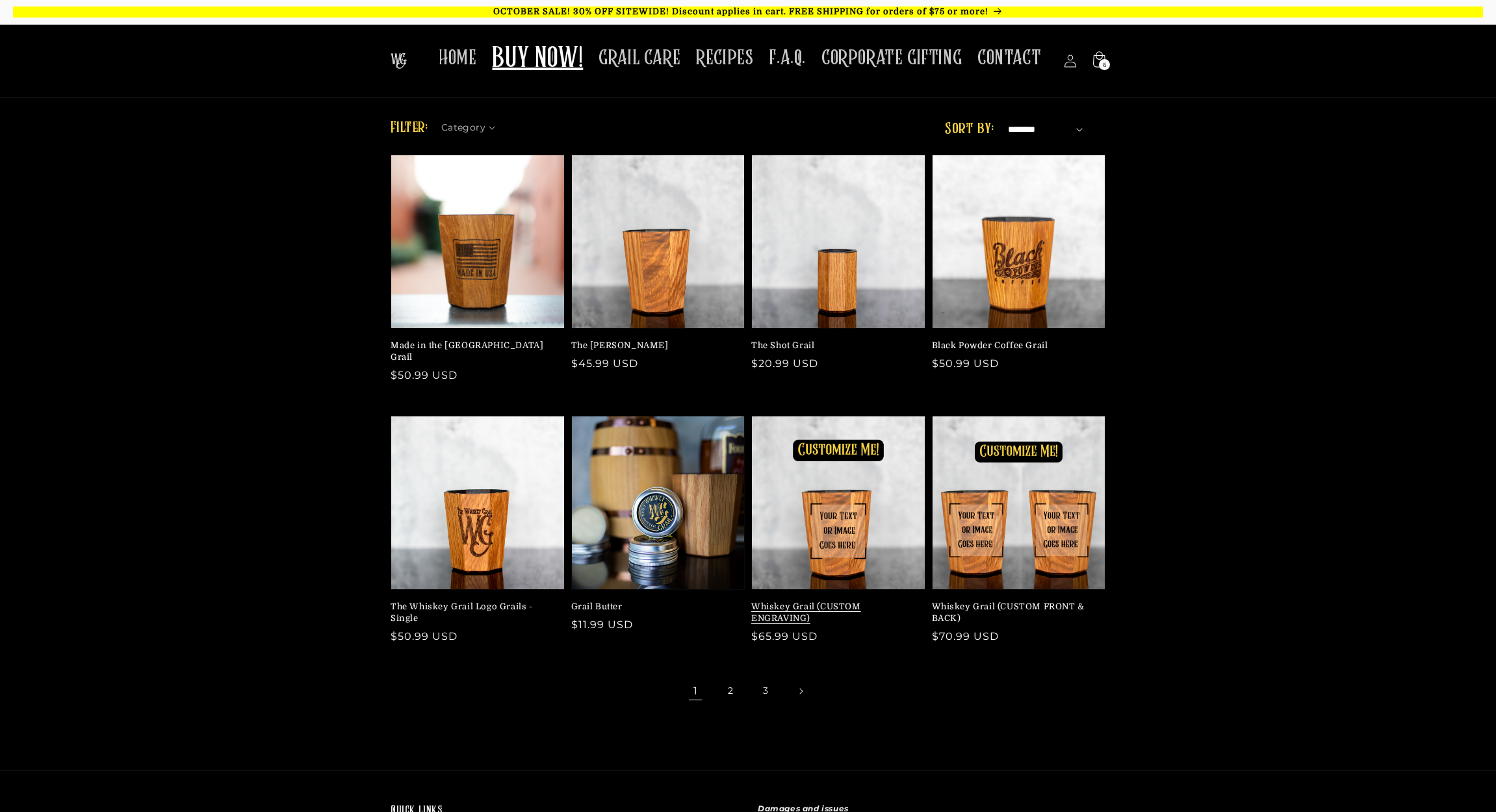
click at [854, 601] on link "Whiskey Grail (CUSTOM ENGRAVING)" at bounding box center [835, 613] width 166 height 23
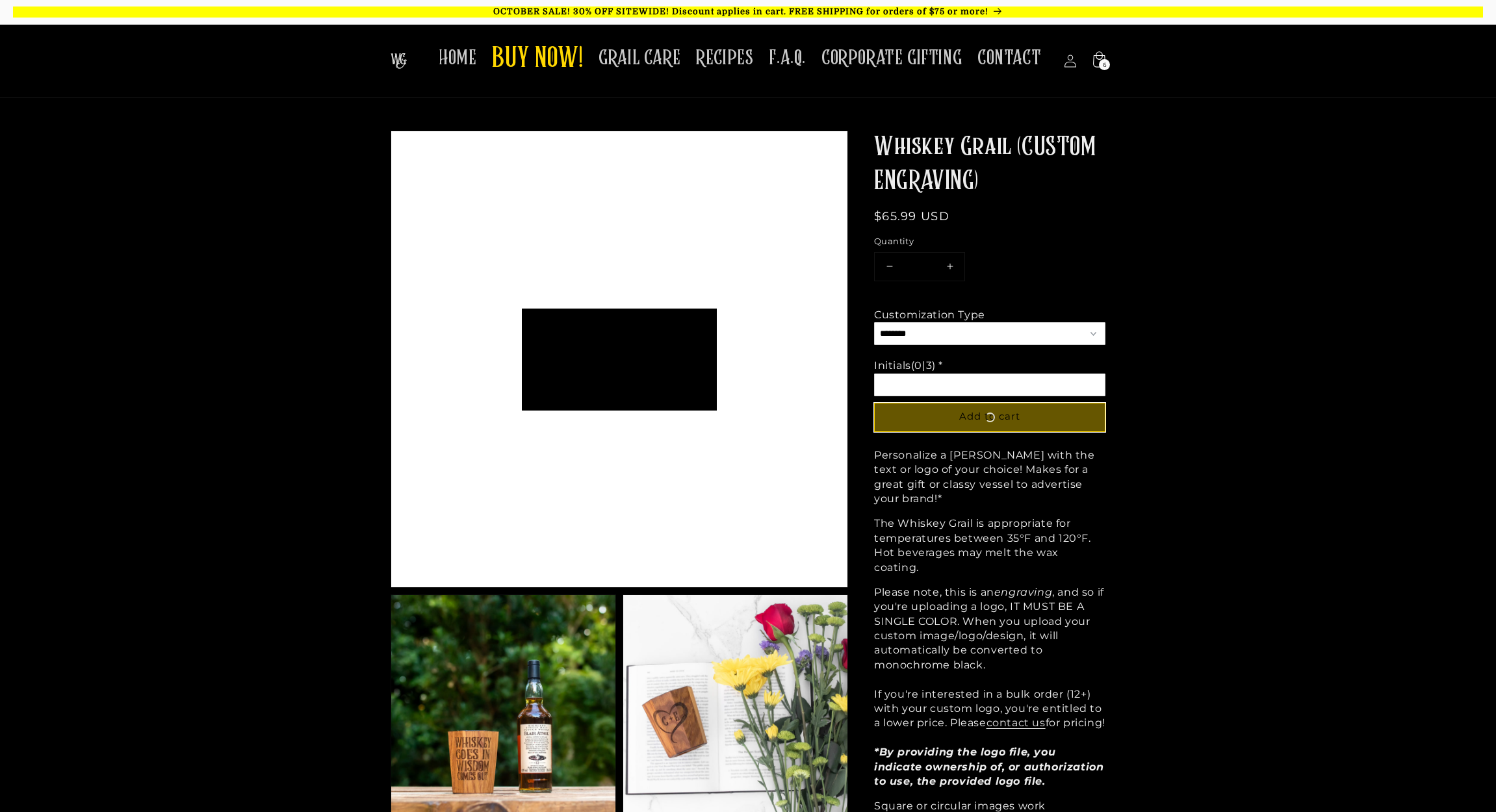
scroll to position [101, 195]
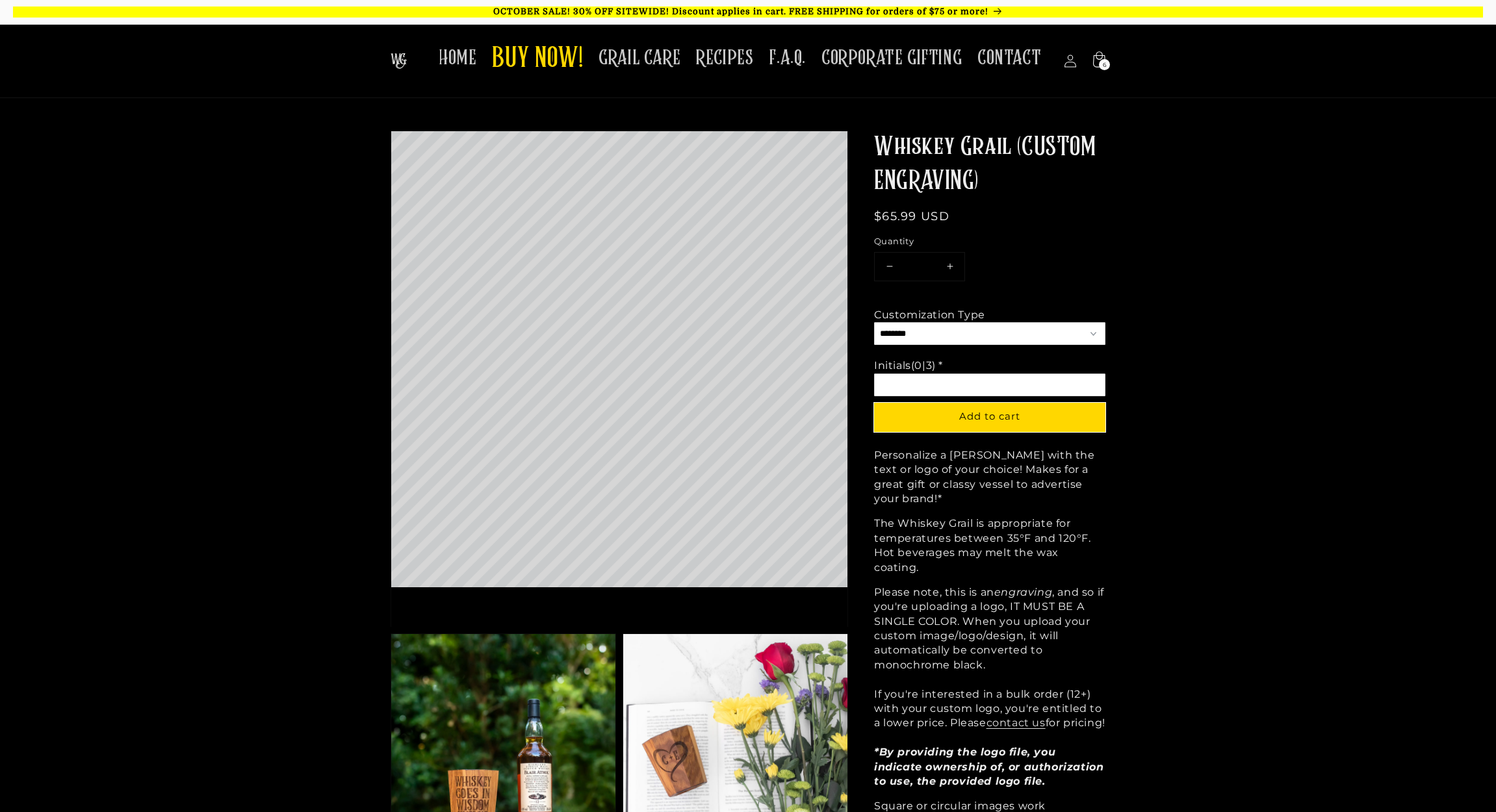
click at [911, 384] on input "Option 2 of 2 Initials (0|3) * Required" at bounding box center [990, 385] width 231 height 23
type input "*"
type input "***"
drag, startPoint x: 898, startPoint y: 382, endPoint x: 879, endPoint y: 382, distance: 19.0
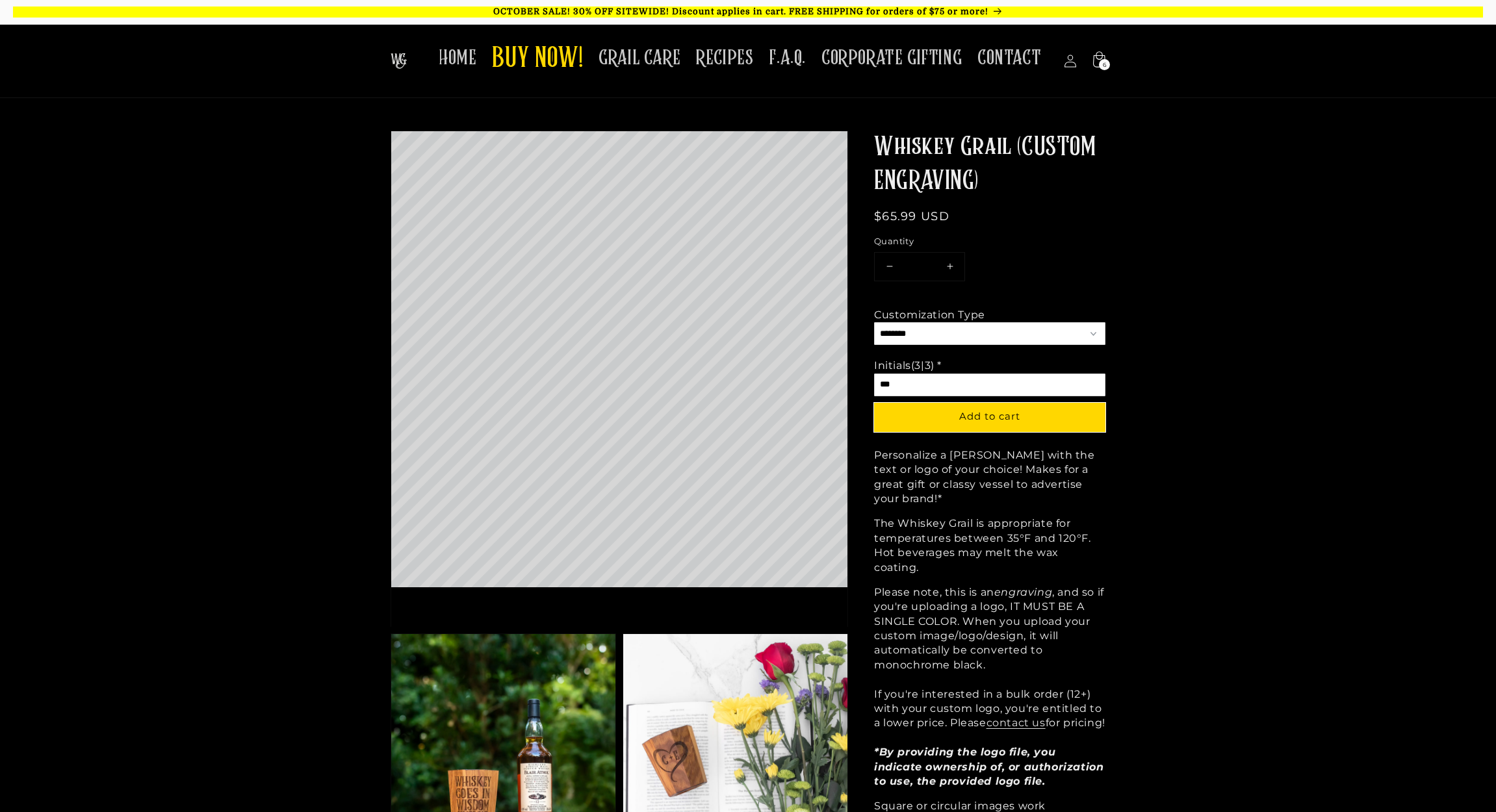
click at [879, 382] on input "***" at bounding box center [990, 385] width 231 height 23
click at [898, 389] on input "***" at bounding box center [990, 385] width 231 height 23
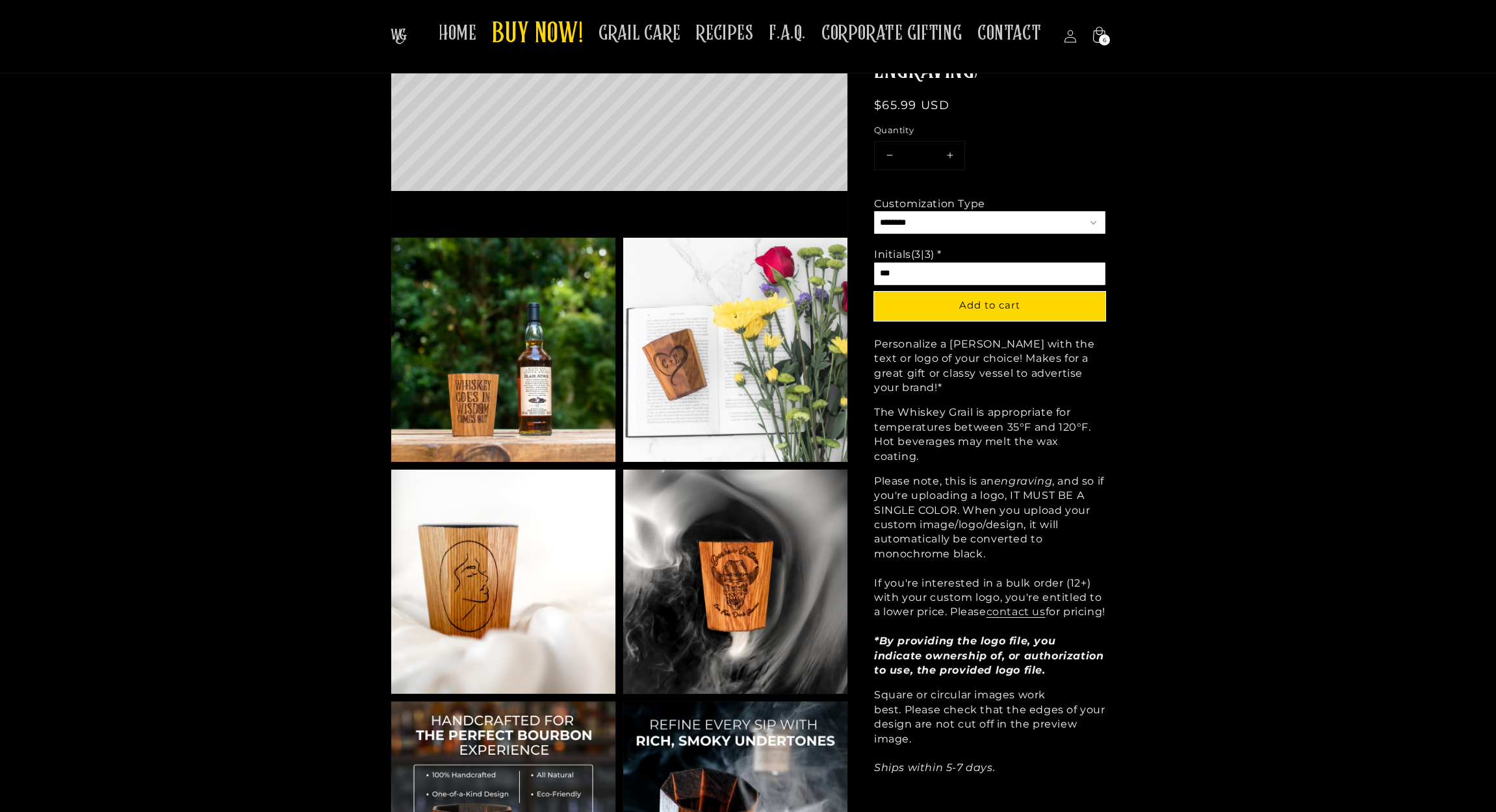
scroll to position [80, 0]
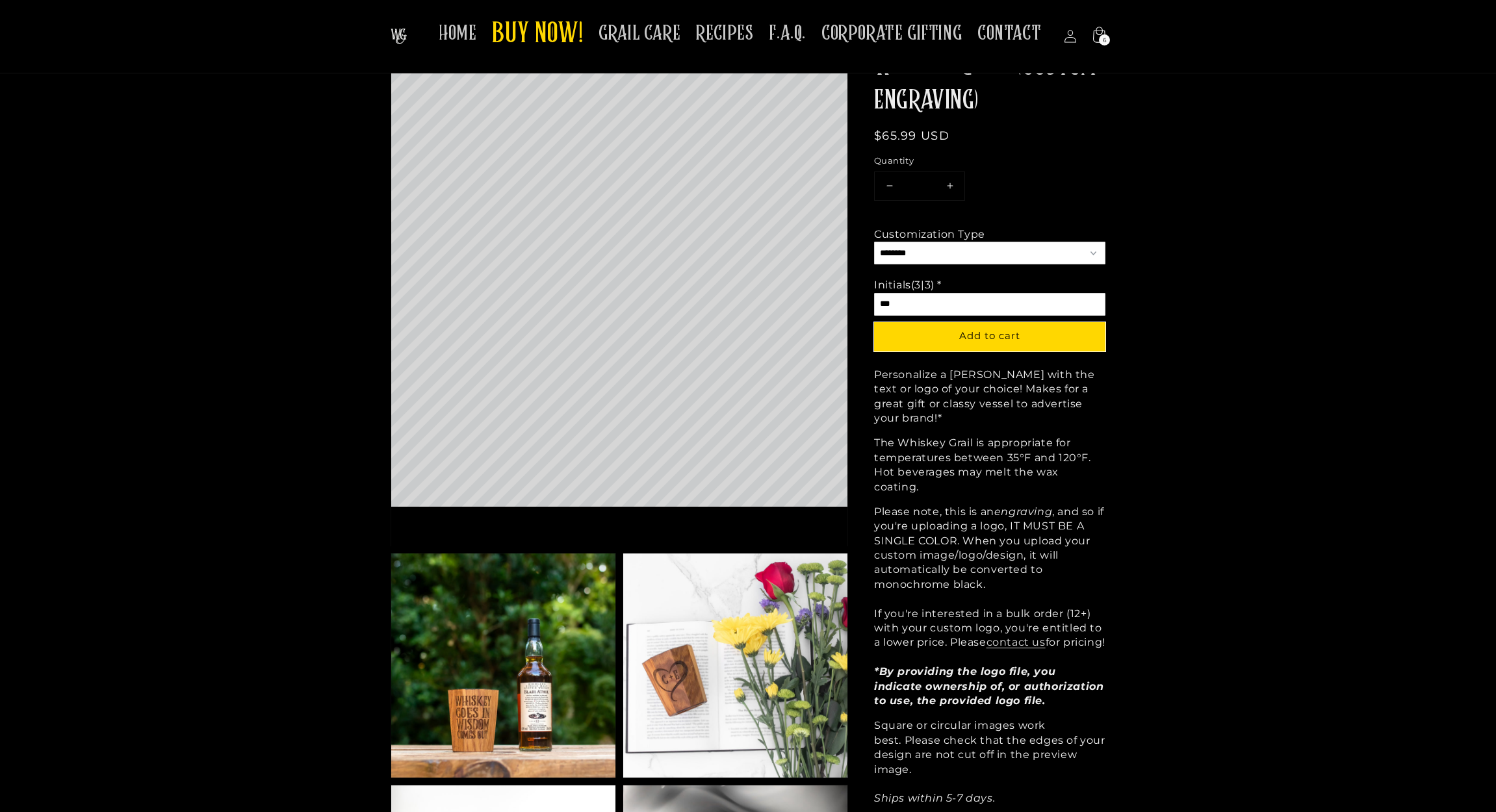
select select "*********"
click at [927, 307] on input "Option 2 of 2 Lettering (0|9) * Required" at bounding box center [990, 304] width 231 height 23
type input "*"
click at [558, 28] on span "BUY NOW!" at bounding box center [537, 35] width 91 height 36
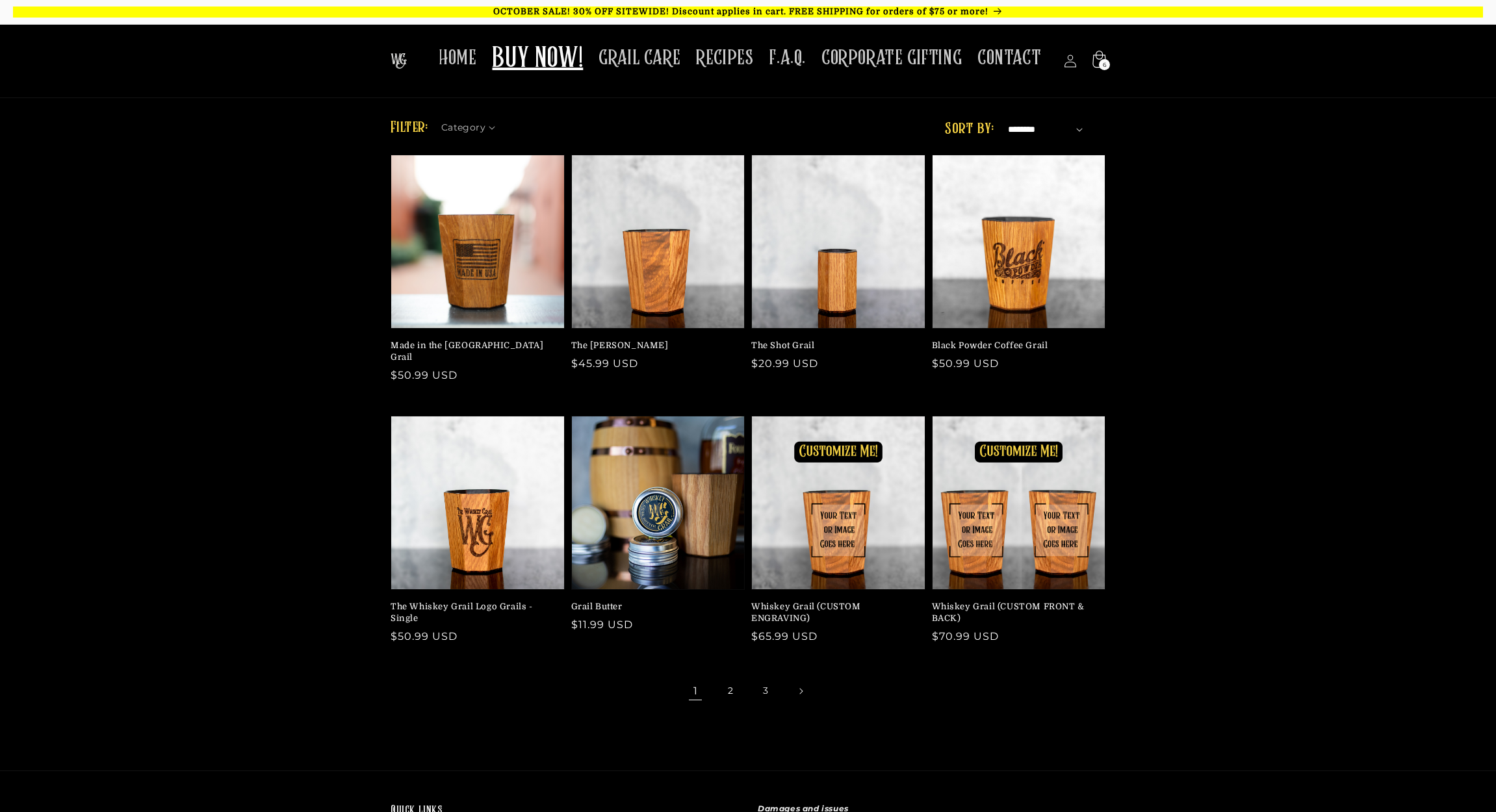
click at [1104, 61] on span "6" at bounding box center [1105, 65] width 4 height 11
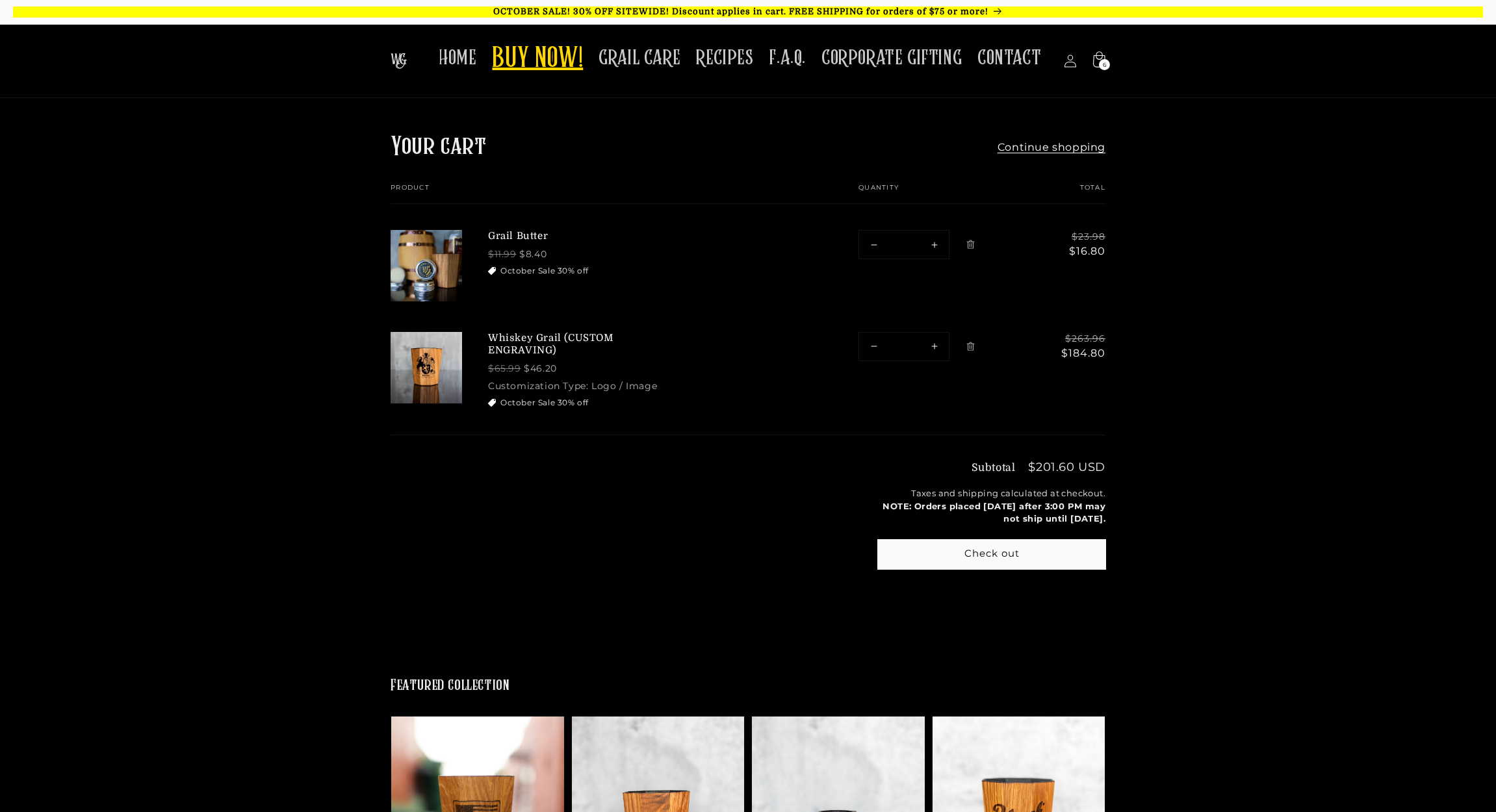
click at [578, 58] on span "BUY NOW!" at bounding box center [537, 59] width 91 height 36
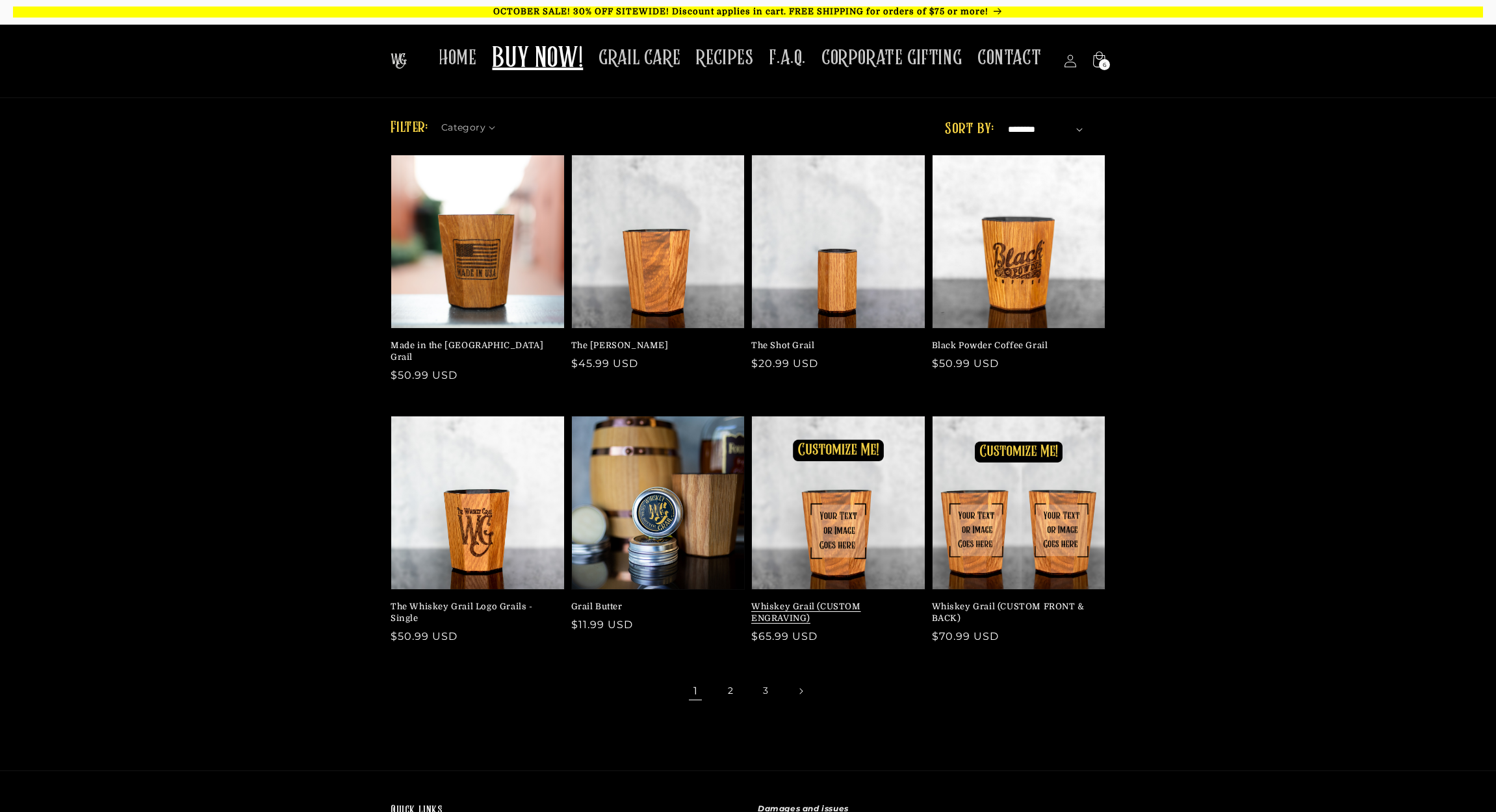
click at [811, 601] on link "Whiskey Grail (CUSTOM ENGRAVING)" at bounding box center [835, 613] width 166 height 23
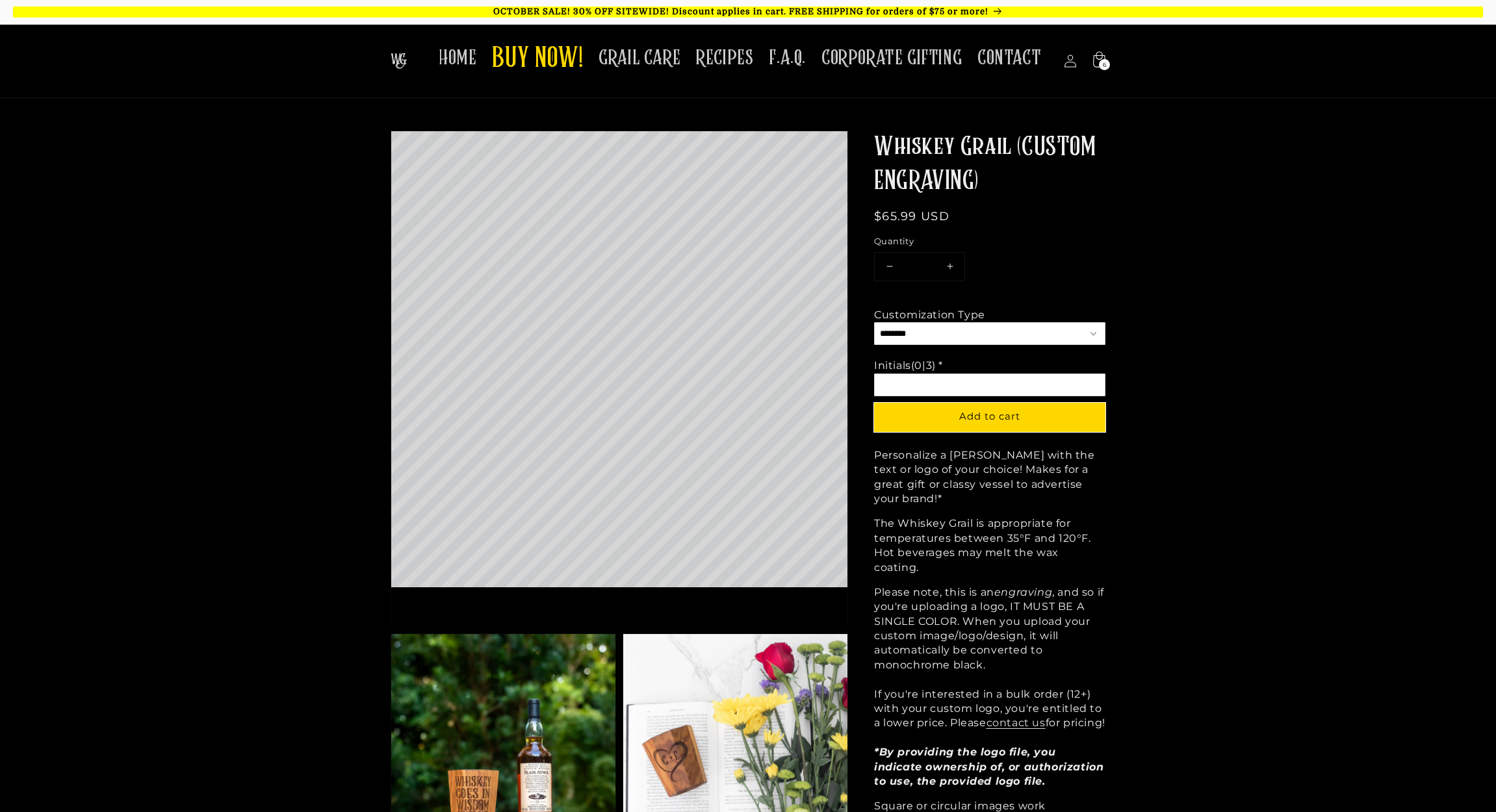
click at [907, 384] on input "Option 2 of 2 Initials (0|3) * Required" at bounding box center [990, 385] width 231 height 23
type input "*"
drag, startPoint x: 891, startPoint y: 383, endPoint x: 875, endPoint y: 382, distance: 16.0
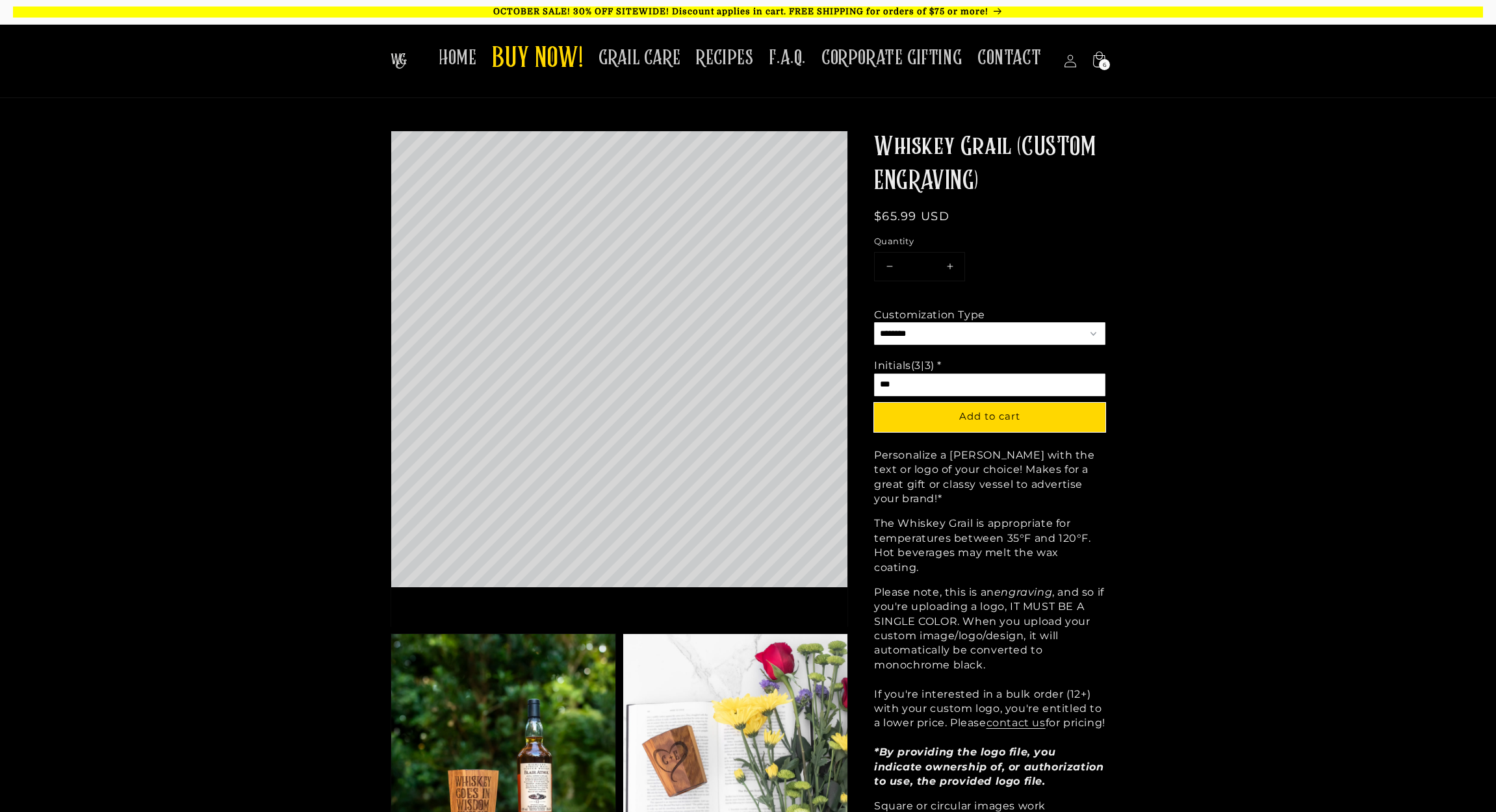
click at [875, 382] on input "***" at bounding box center [990, 385] width 231 height 23
click at [916, 382] on input "***" at bounding box center [990, 385] width 231 height 23
type input "*"
select select "*********"
click at [918, 385] on input "Option 2 of 2 Lettering (0|9) * Required" at bounding box center [990, 385] width 231 height 23
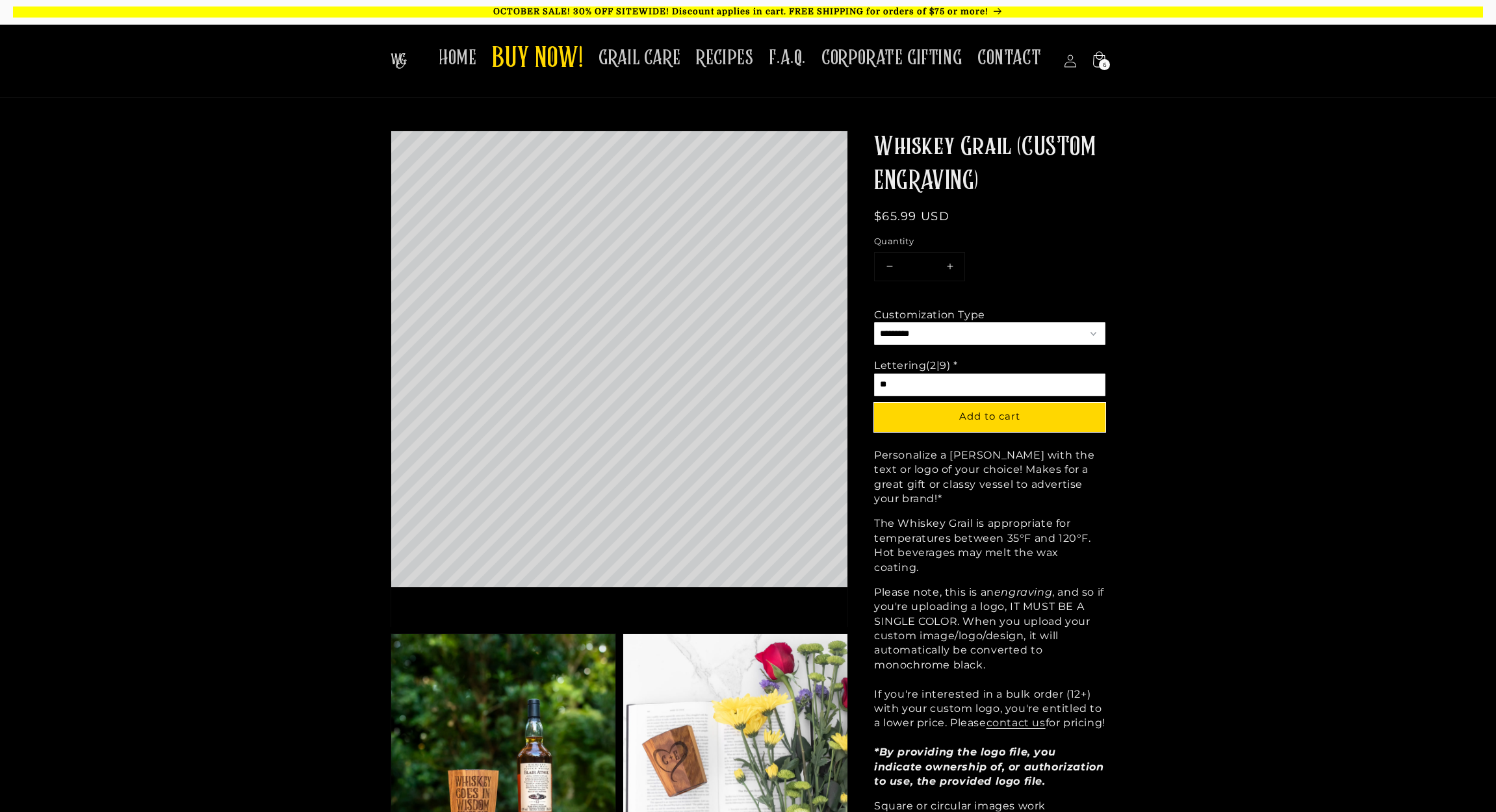
type input "*"
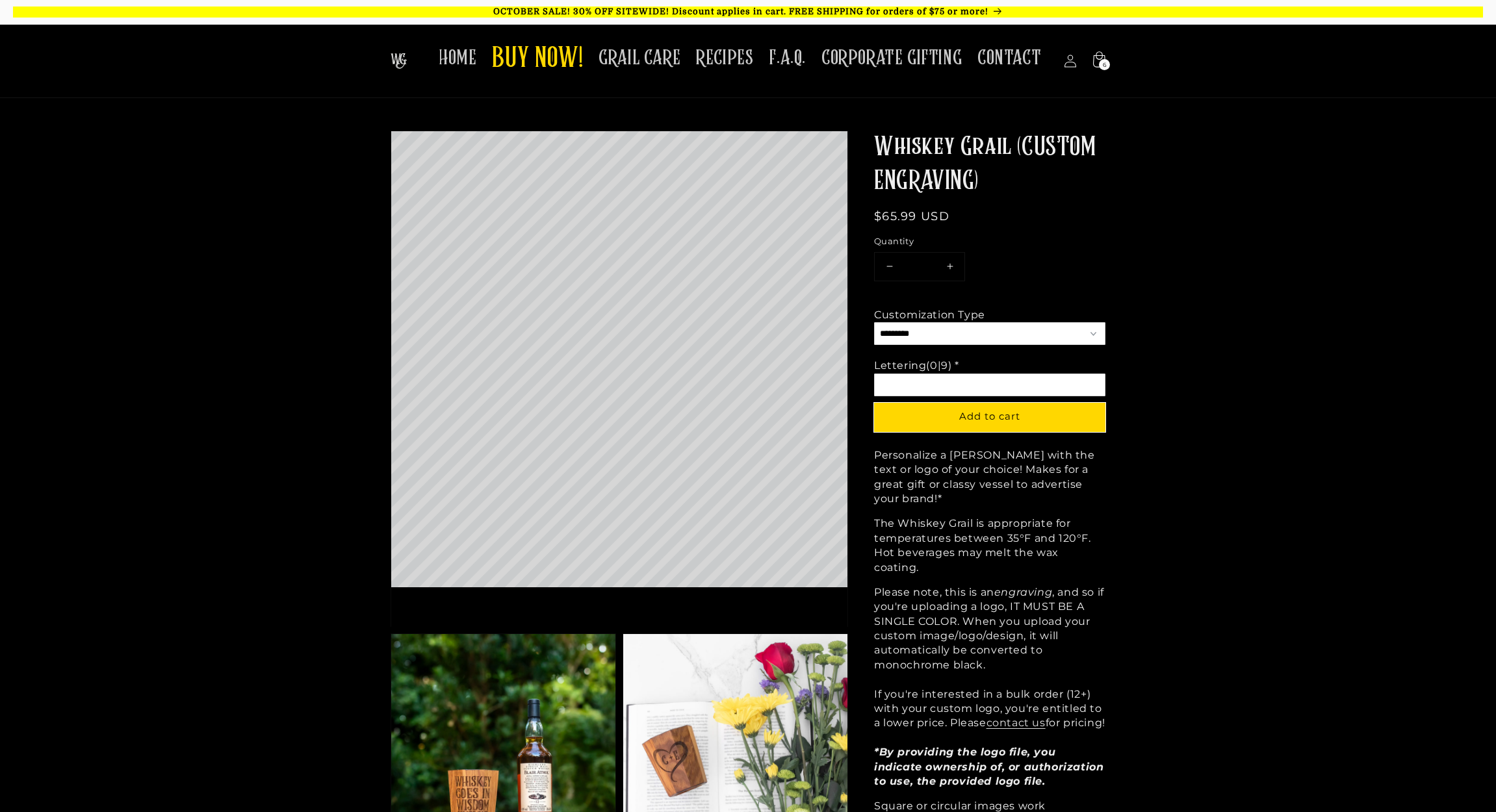
select select "********"
click at [904, 382] on input "Option 2 of 2 Initials (0|3) * Required" at bounding box center [990, 385] width 231 height 23
type input "*"
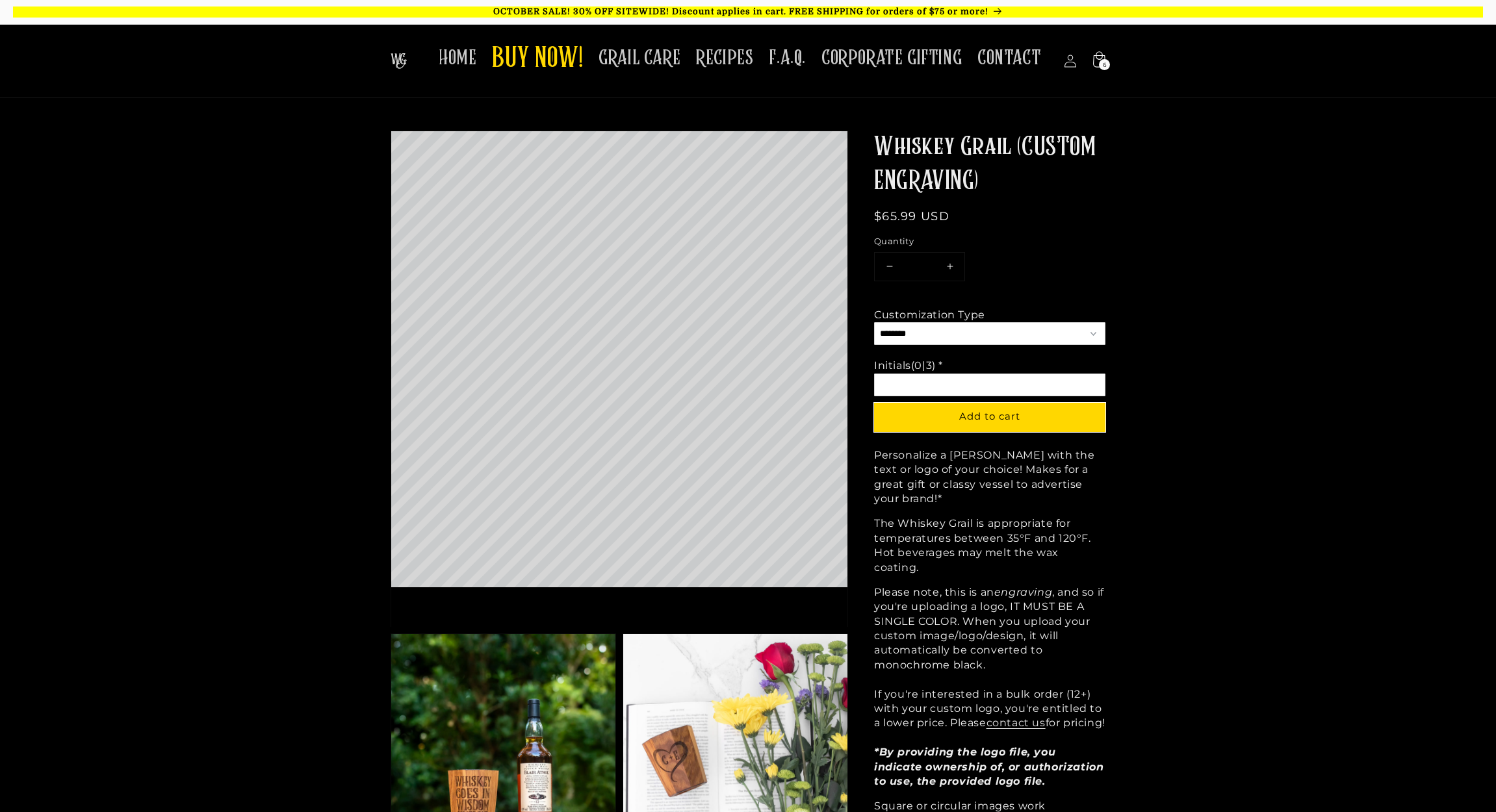
click at [400, 54] on img at bounding box center [399, 61] width 16 height 15
